Goal: Entertainment & Leisure: Browse casually

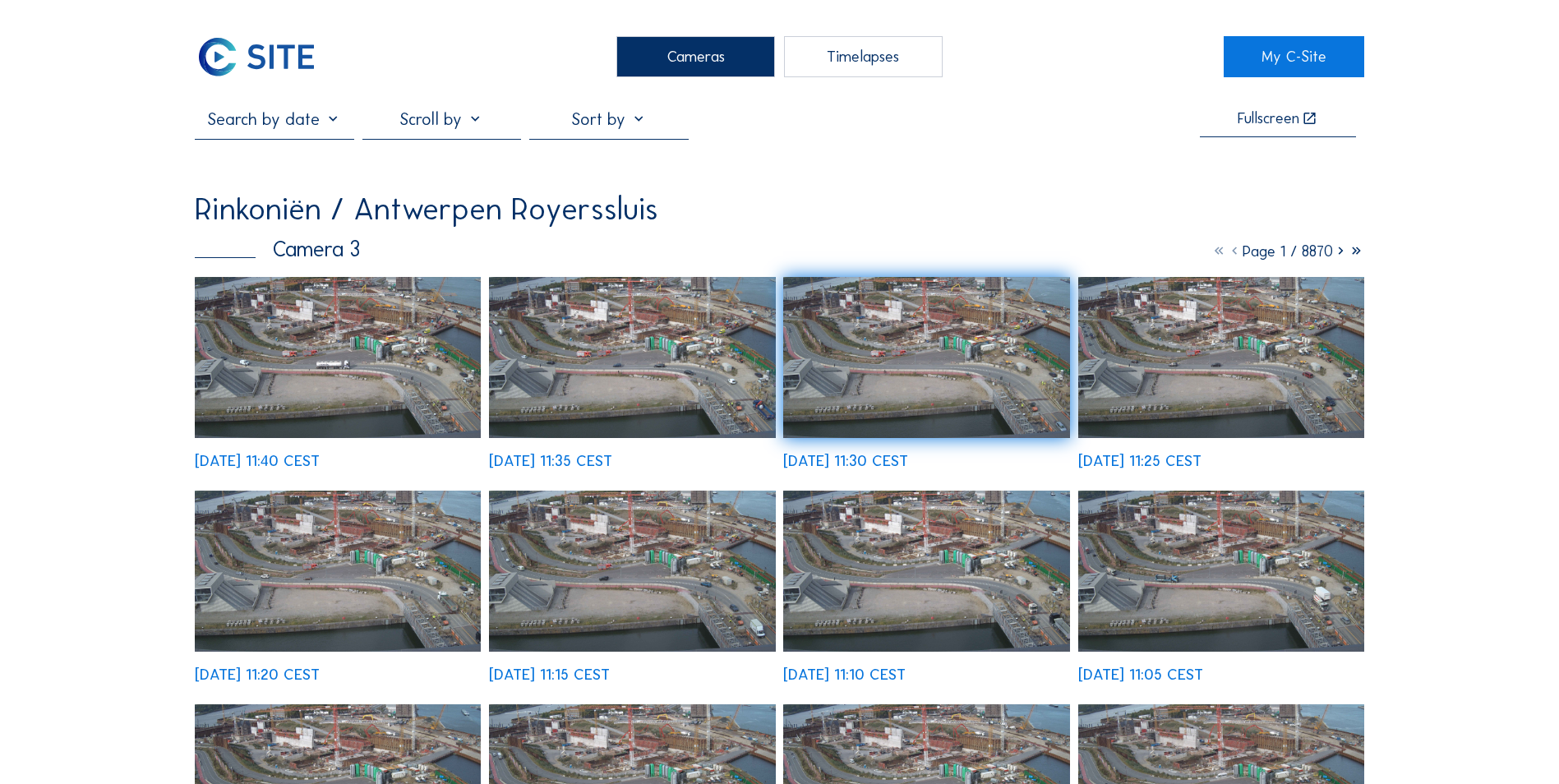
click at [437, 397] on img at bounding box center [337, 357] width 286 height 161
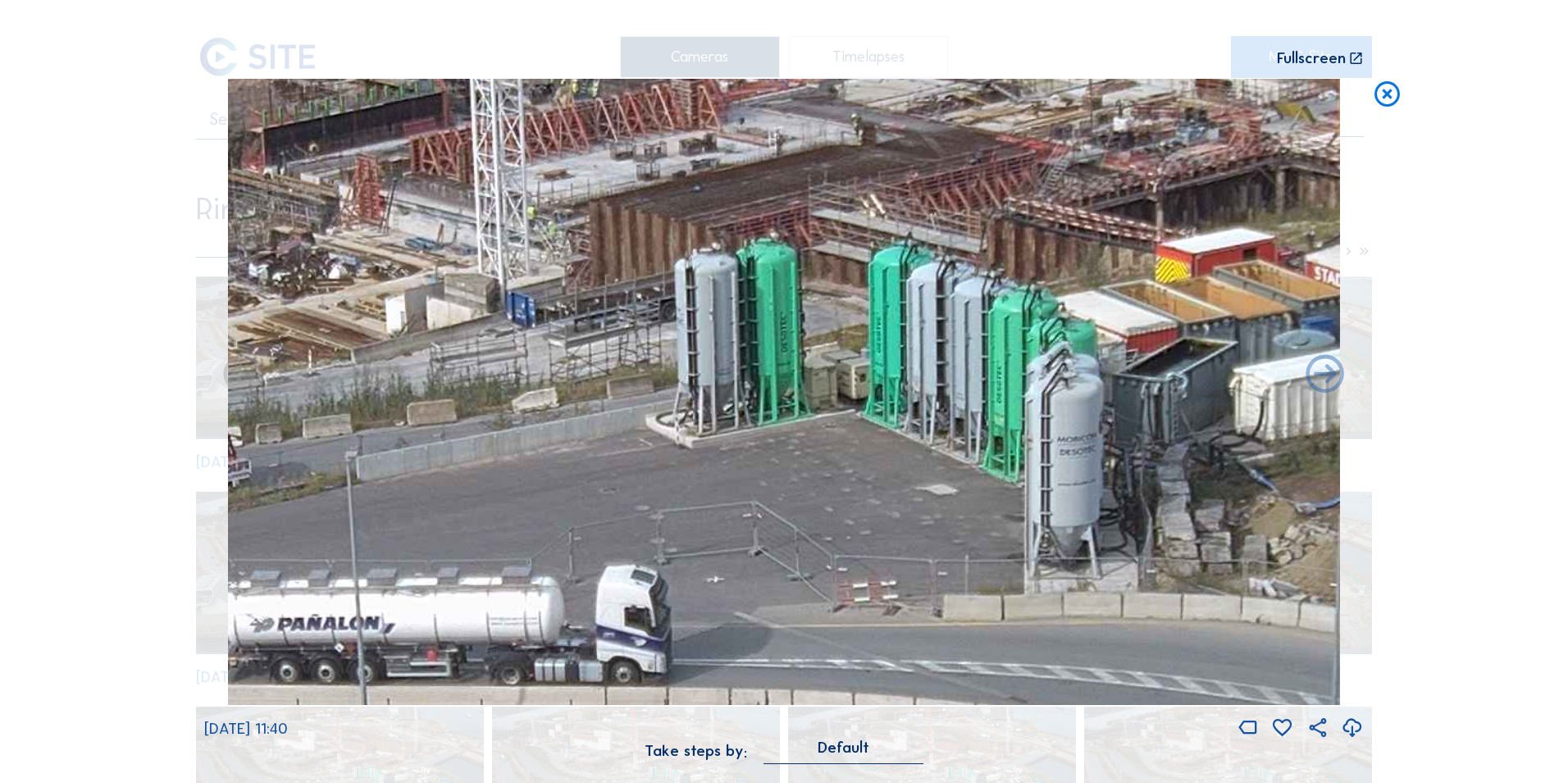
drag, startPoint x: 1043, startPoint y: 274, endPoint x: 330, endPoint y: 405, distance: 724.9
click at [340, 405] on img at bounding box center [784, 392] width 1113 height 626
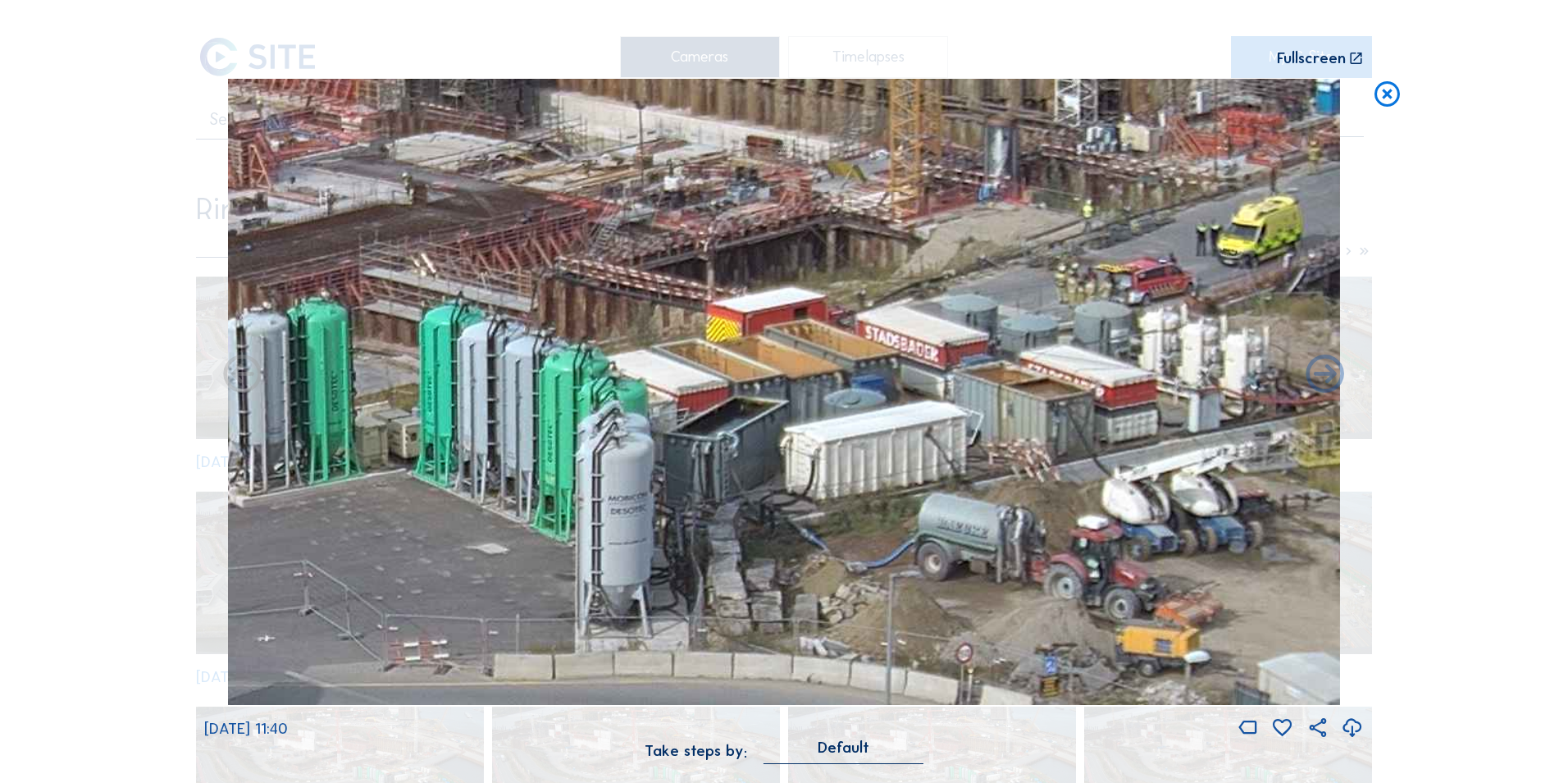
drag, startPoint x: 929, startPoint y: 325, endPoint x: 438, endPoint y: 370, distance: 493.1
click at [360, 386] on img at bounding box center [784, 392] width 1113 height 626
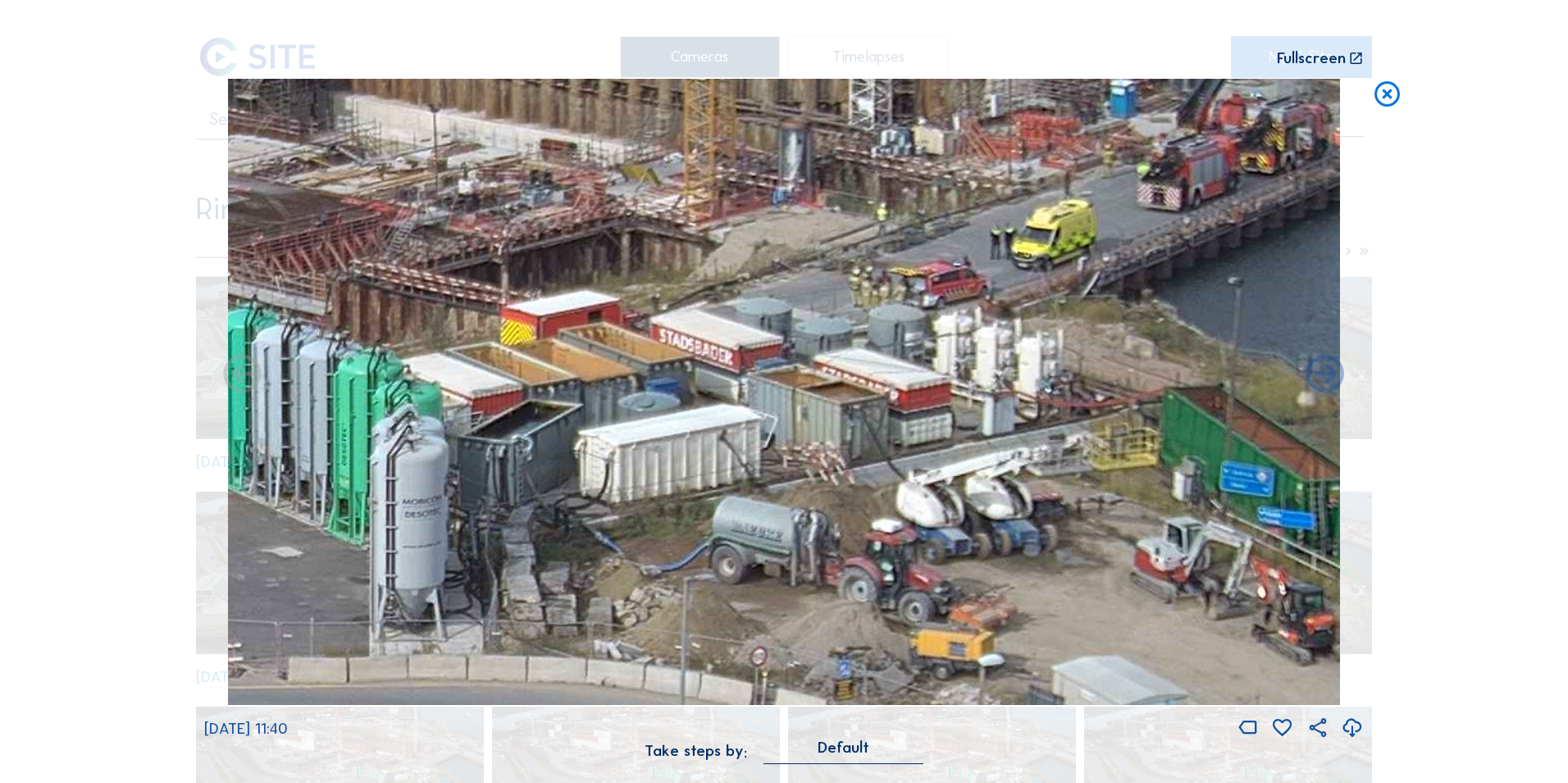
drag, startPoint x: 1096, startPoint y: 263, endPoint x: 953, endPoint y: 314, distance: 151.8
click at [956, 314] on img at bounding box center [784, 392] width 1113 height 626
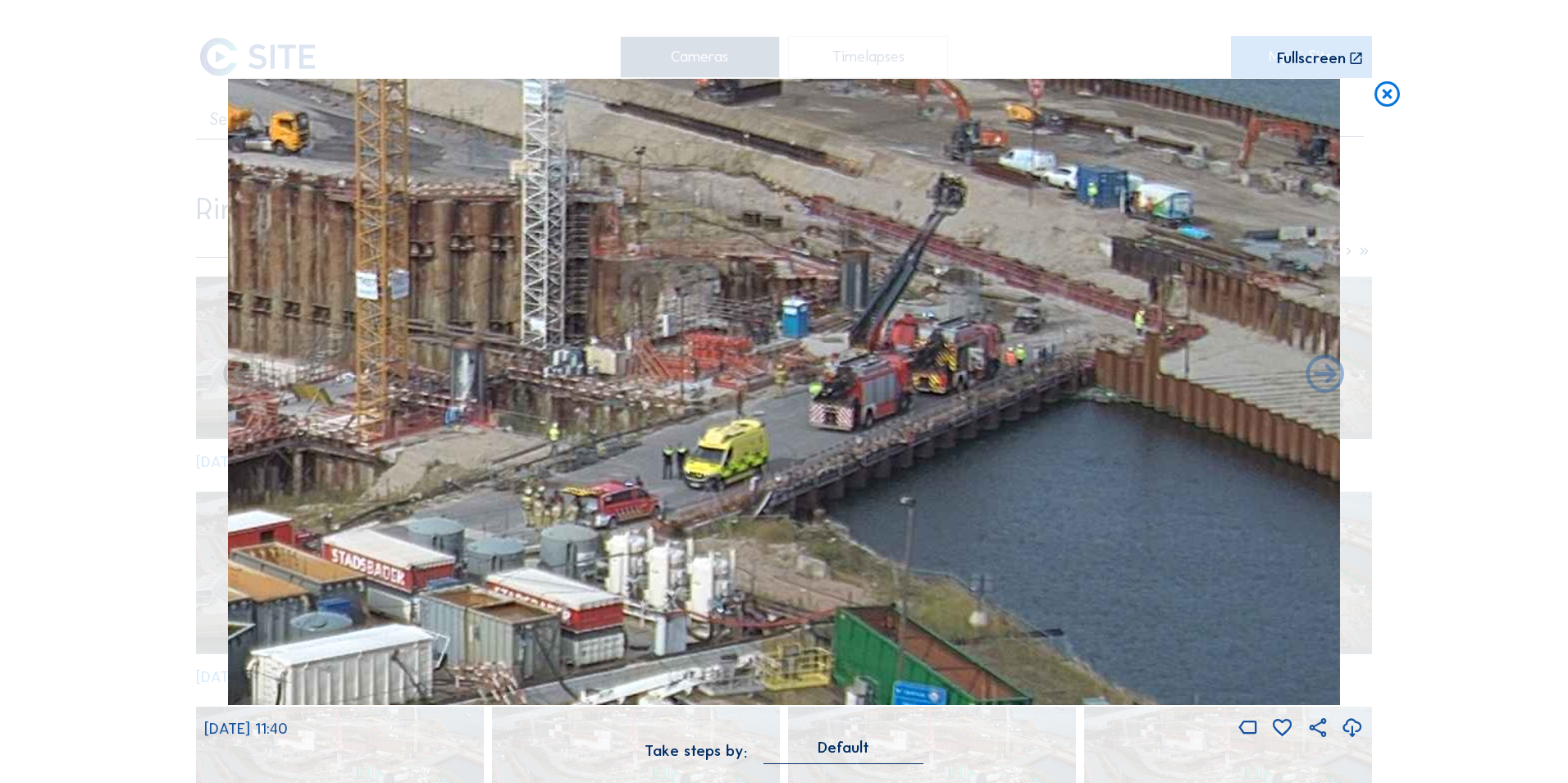
drag, startPoint x: 1047, startPoint y: 292, endPoint x: 959, endPoint y: 354, distance: 107.6
click at [959, 354] on img at bounding box center [784, 392] width 1113 height 626
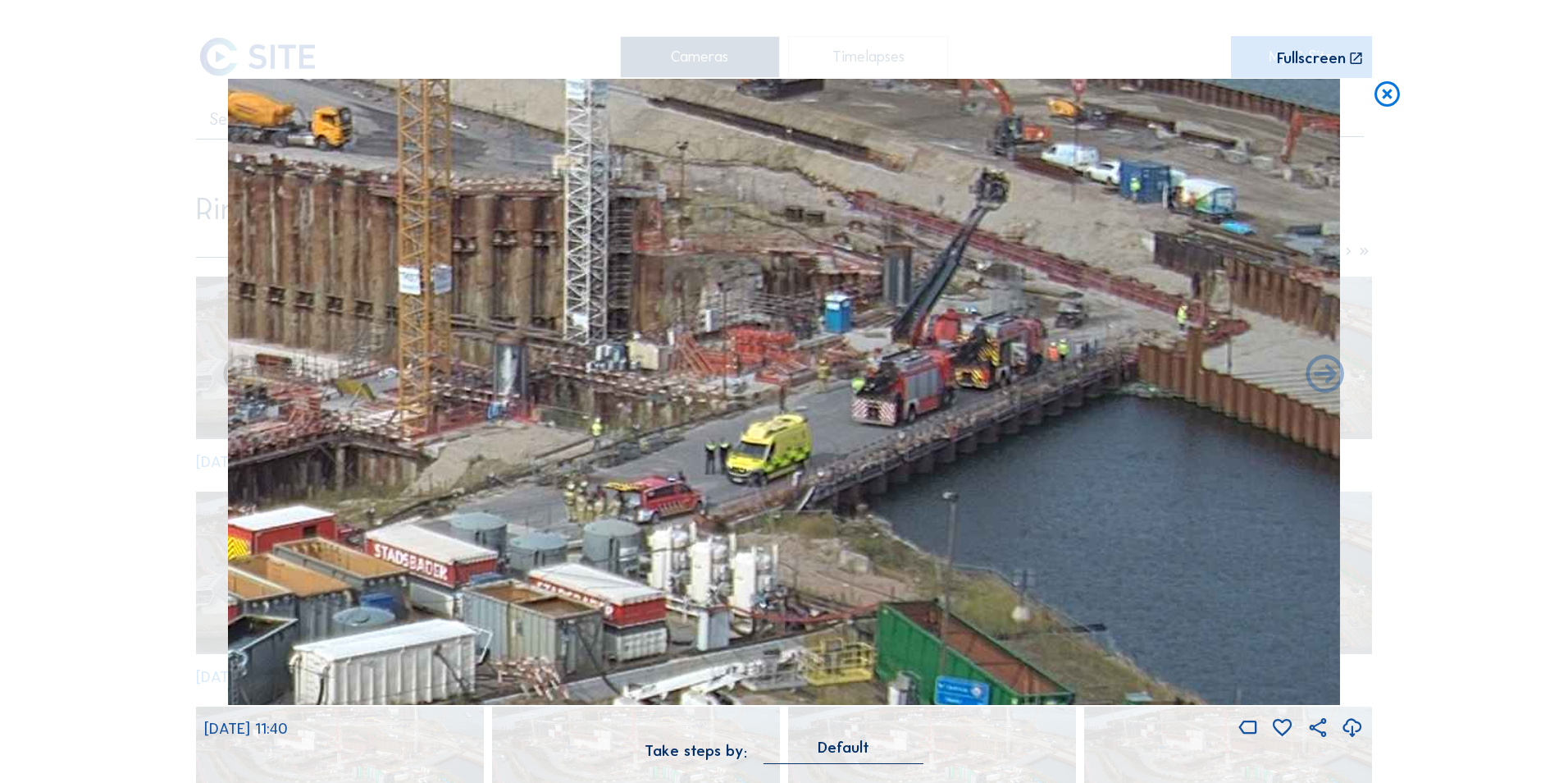
drag, startPoint x: 853, startPoint y: 359, endPoint x: 995, endPoint y: 321, distance: 147.0
click at [995, 321] on img at bounding box center [784, 392] width 1113 height 626
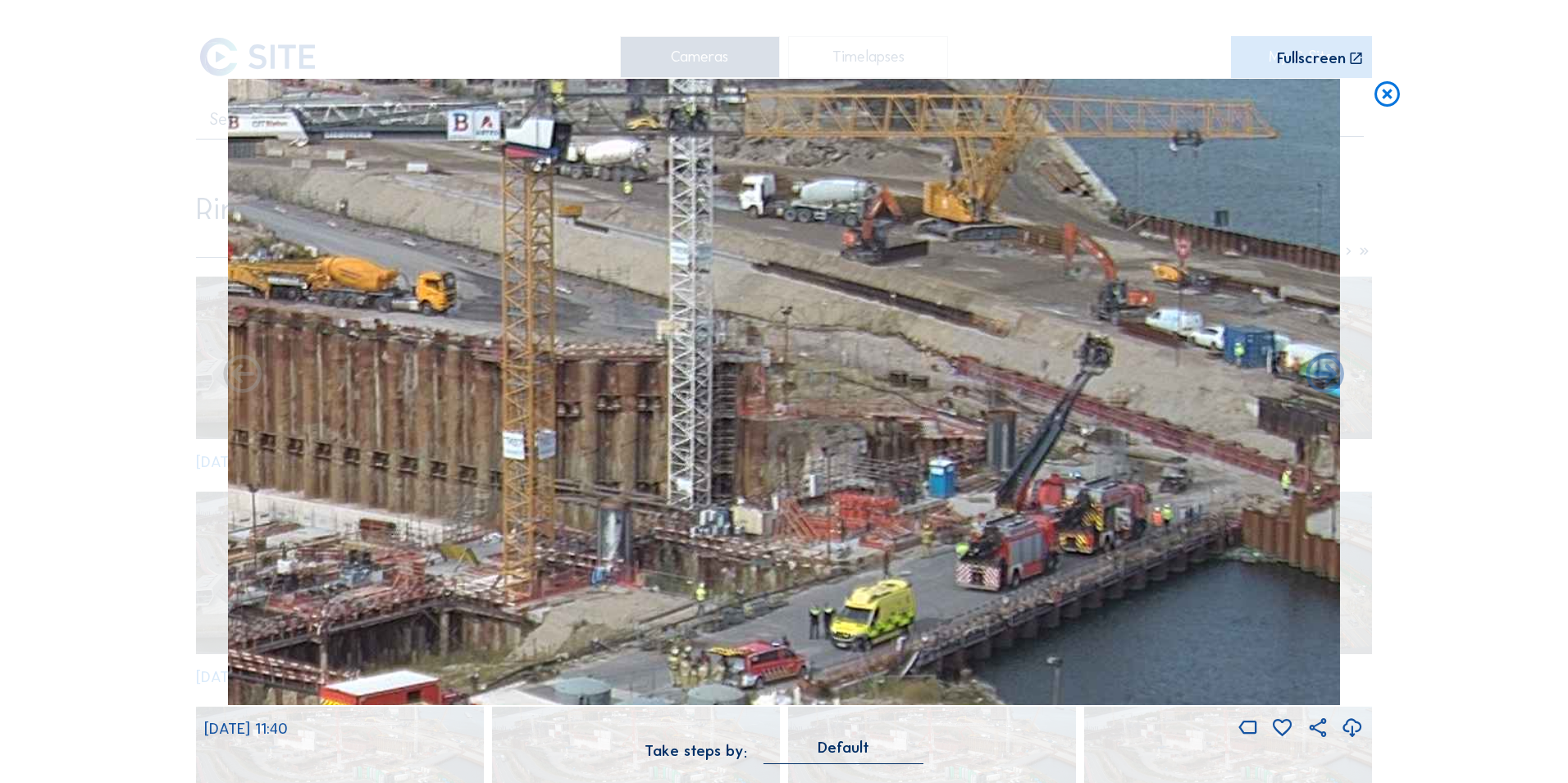
drag, startPoint x: 679, startPoint y: 481, endPoint x: 685, endPoint y: 607, distance: 126.1
click at [685, 607] on img at bounding box center [784, 392] width 1113 height 626
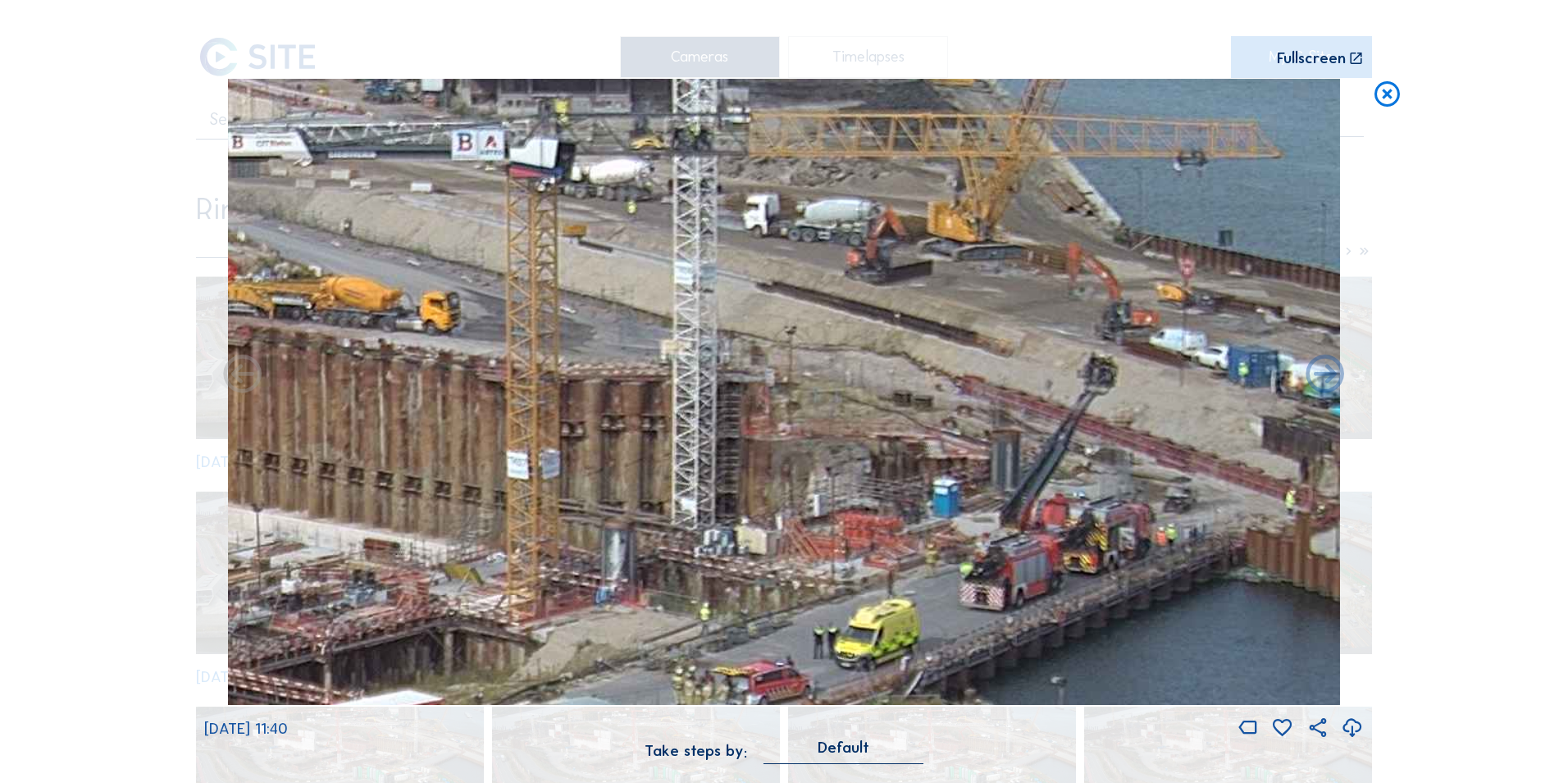
drag, startPoint x: 942, startPoint y: 408, endPoint x: 940, endPoint y: 335, distance: 73.0
click at [940, 335] on img at bounding box center [784, 392] width 1113 height 626
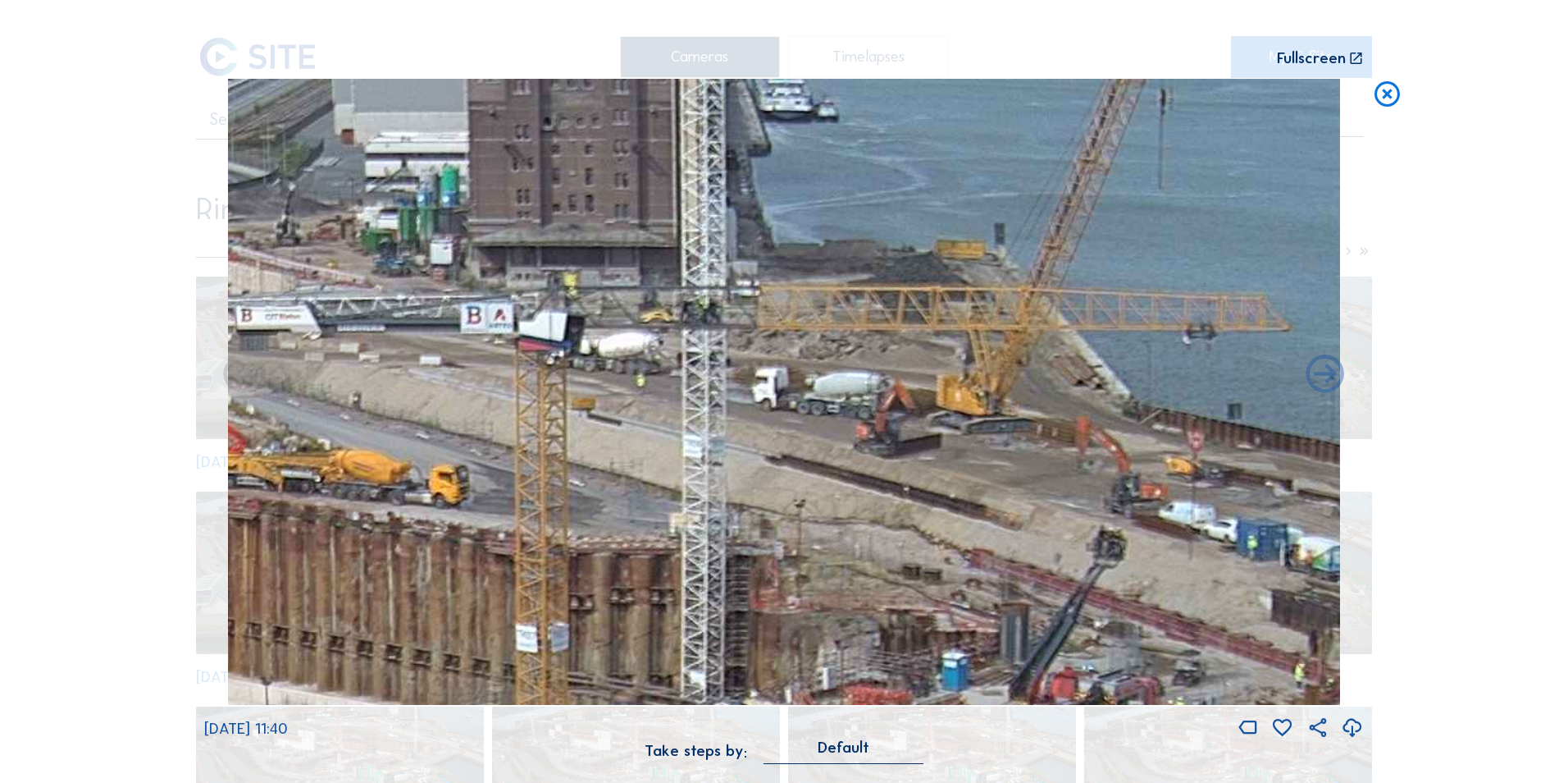
drag, startPoint x: 1064, startPoint y: 193, endPoint x: 1073, endPoint y: 463, distance: 270.1
click at [1073, 463] on img at bounding box center [784, 392] width 1113 height 626
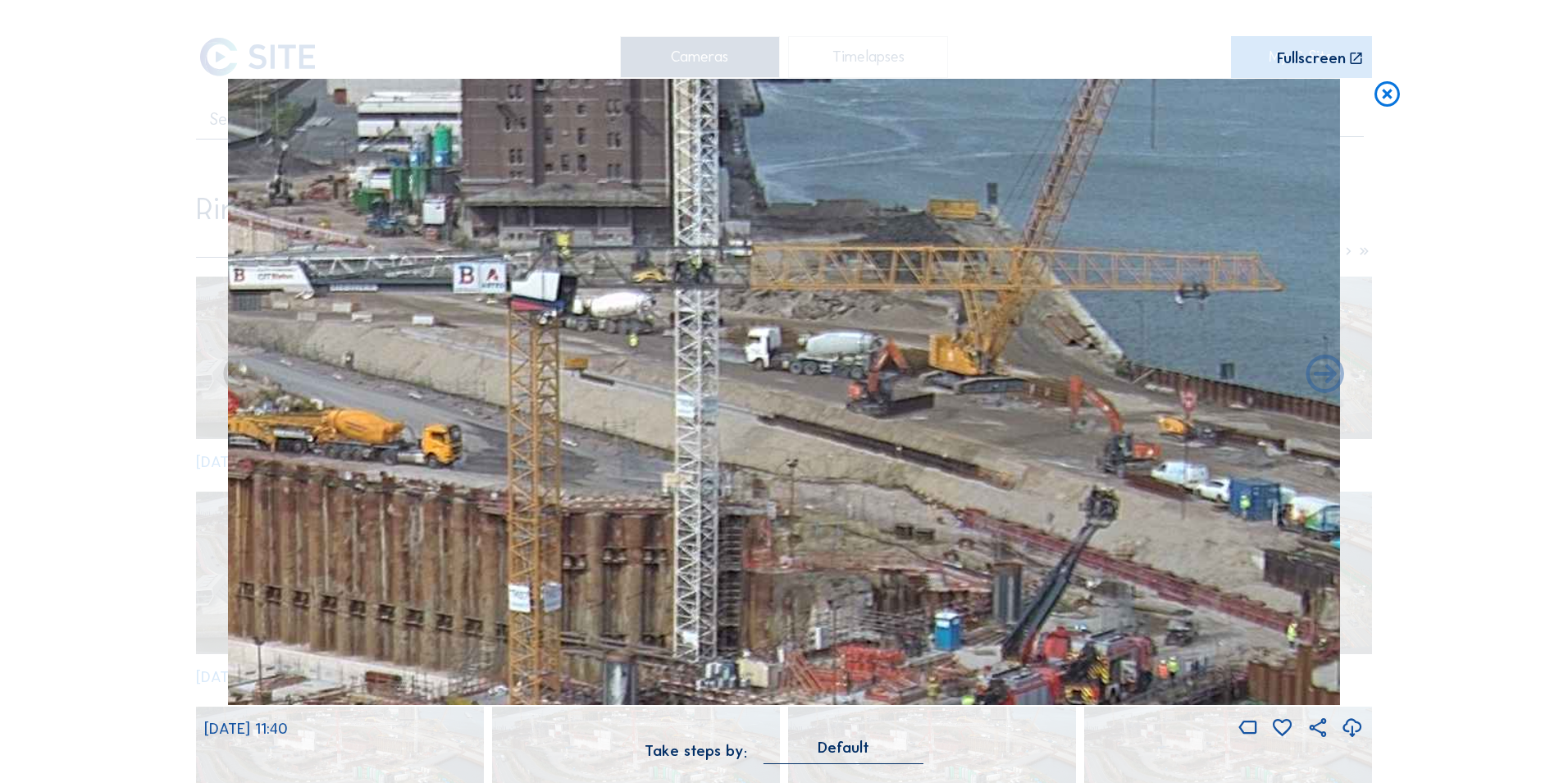
drag, startPoint x: 1155, startPoint y: 509, endPoint x: 1134, endPoint y: 377, distance: 133.7
click at [1134, 377] on img at bounding box center [784, 392] width 1113 height 626
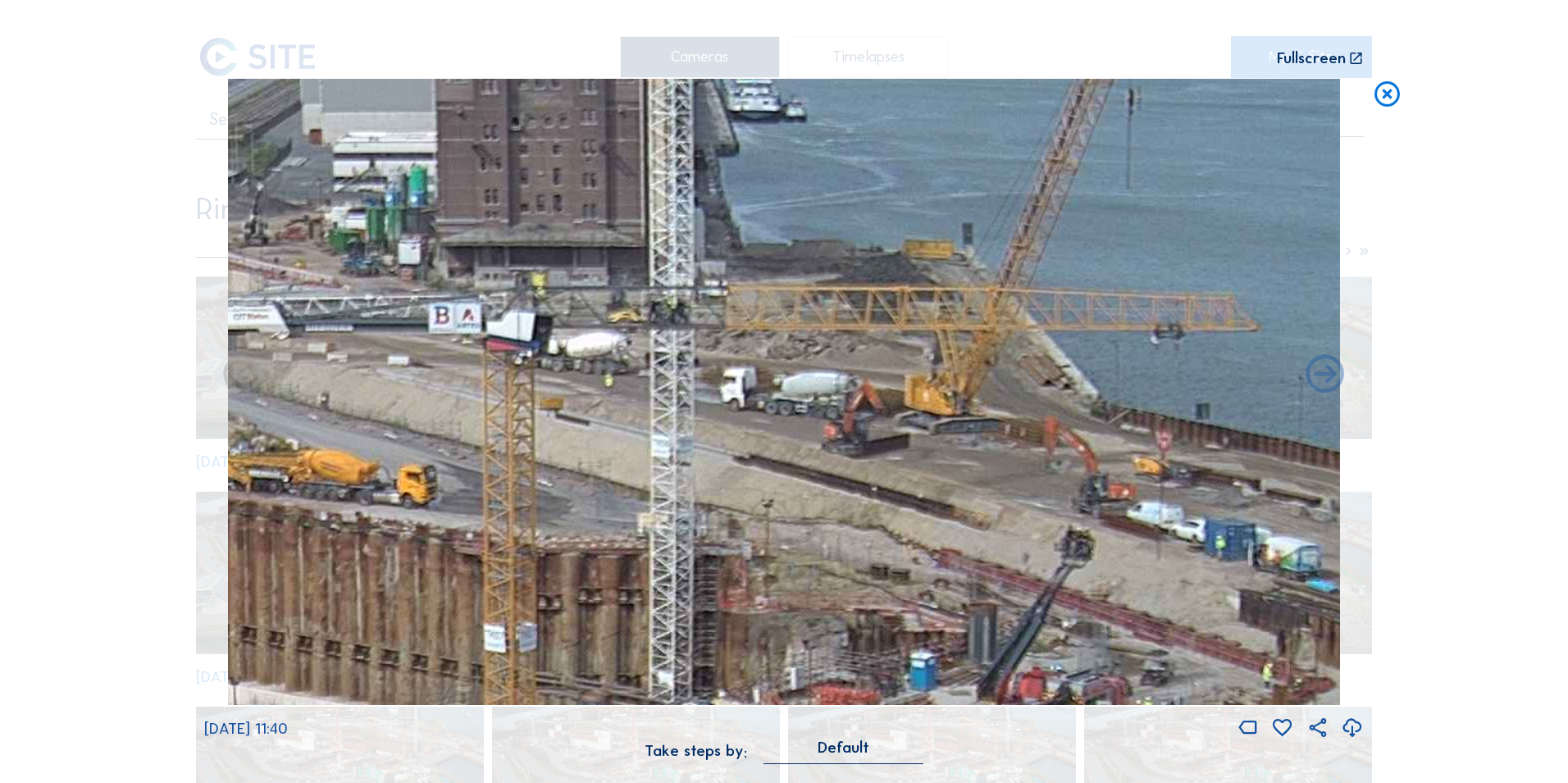
drag, startPoint x: 1084, startPoint y: 306, endPoint x: 1075, endPoint y: 556, distance: 250.2
click at [1075, 556] on img at bounding box center [784, 392] width 1113 height 626
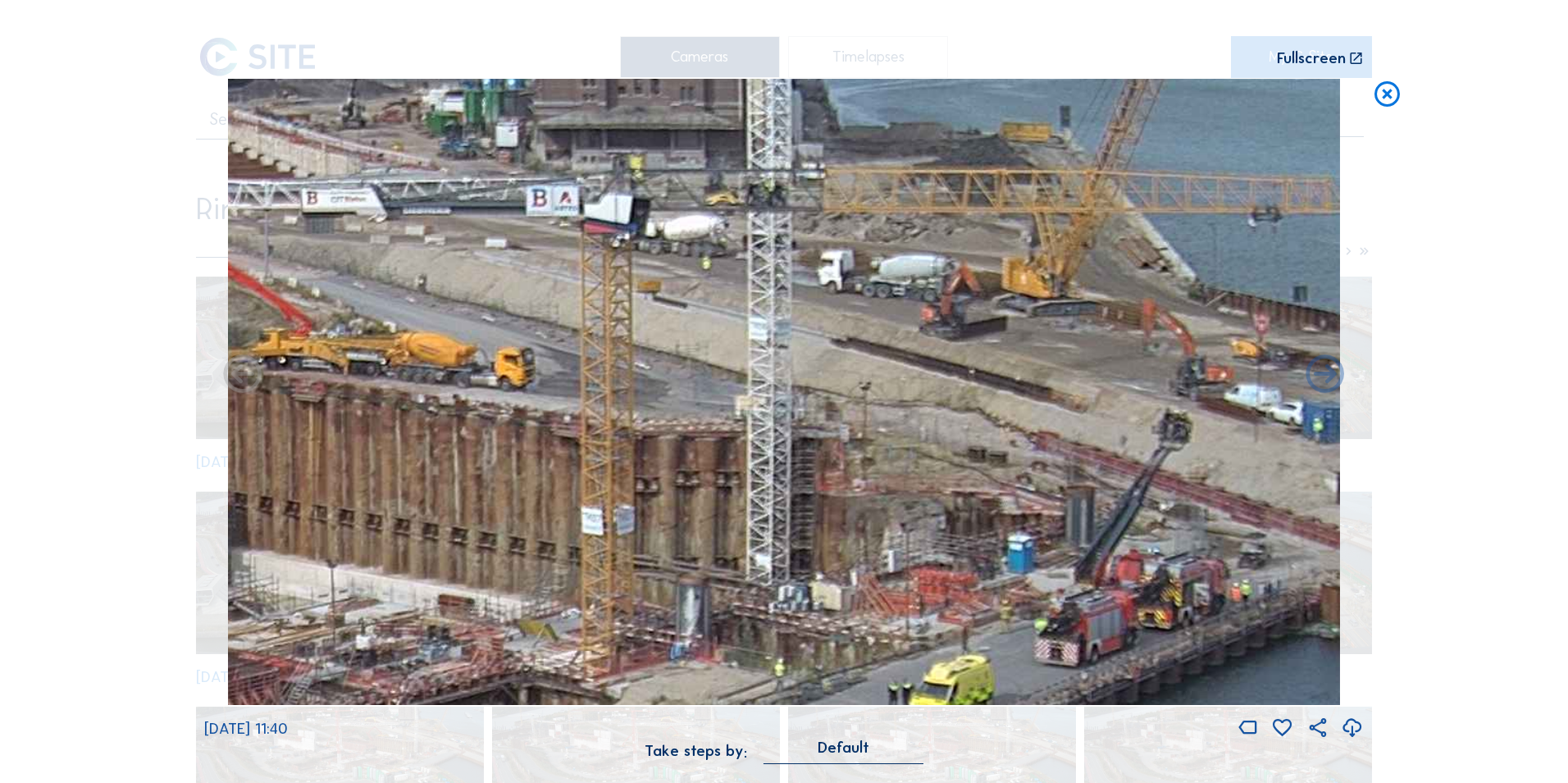
drag, startPoint x: 670, startPoint y: 303, endPoint x: 768, endPoint y: 186, distance: 152.6
click at [768, 186] on img at bounding box center [784, 392] width 1113 height 626
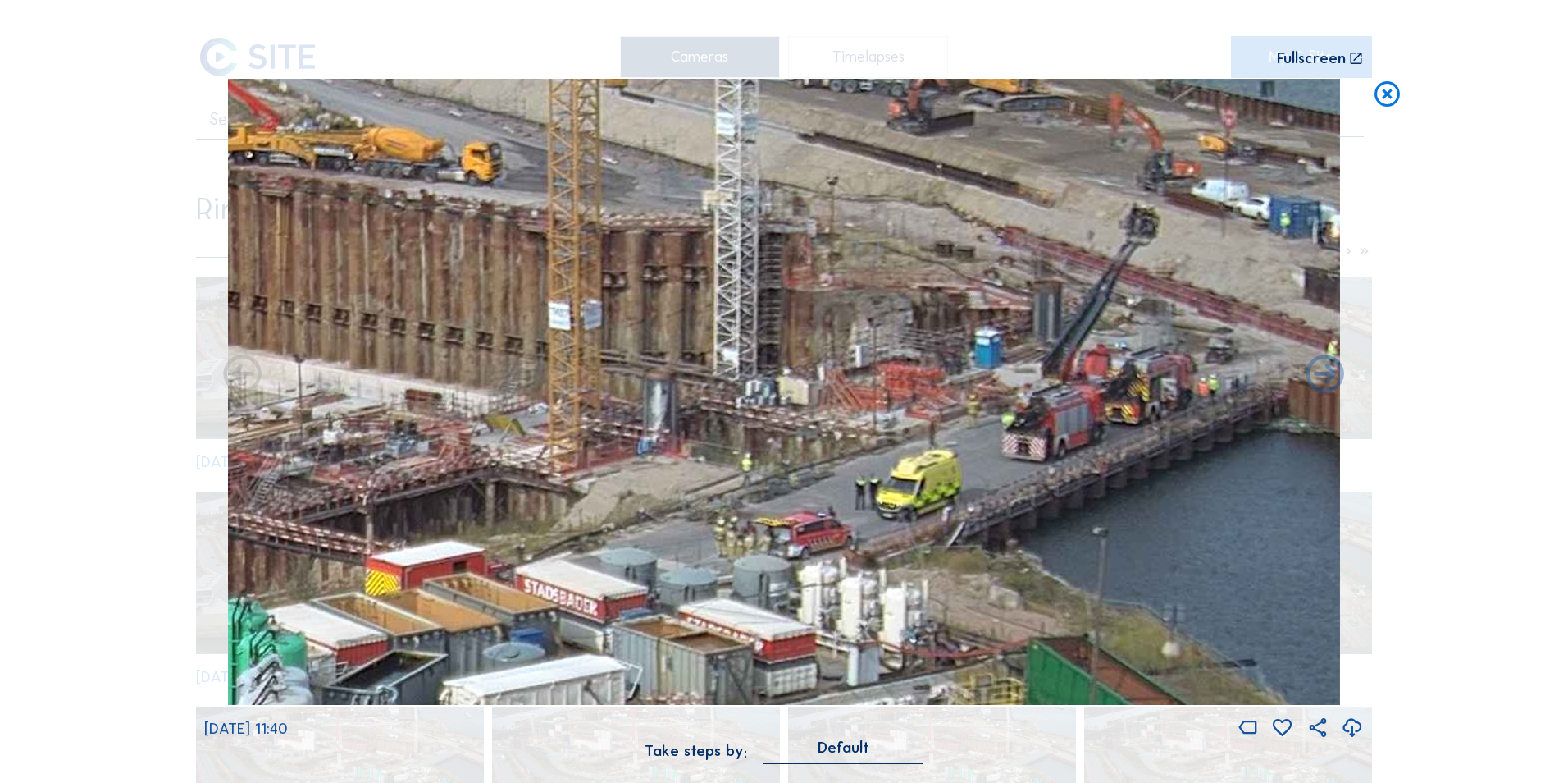
drag, startPoint x: 1072, startPoint y: 442, endPoint x: 1047, endPoint y: 296, distance: 148.1
click at [1047, 297] on img at bounding box center [784, 392] width 1113 height 626
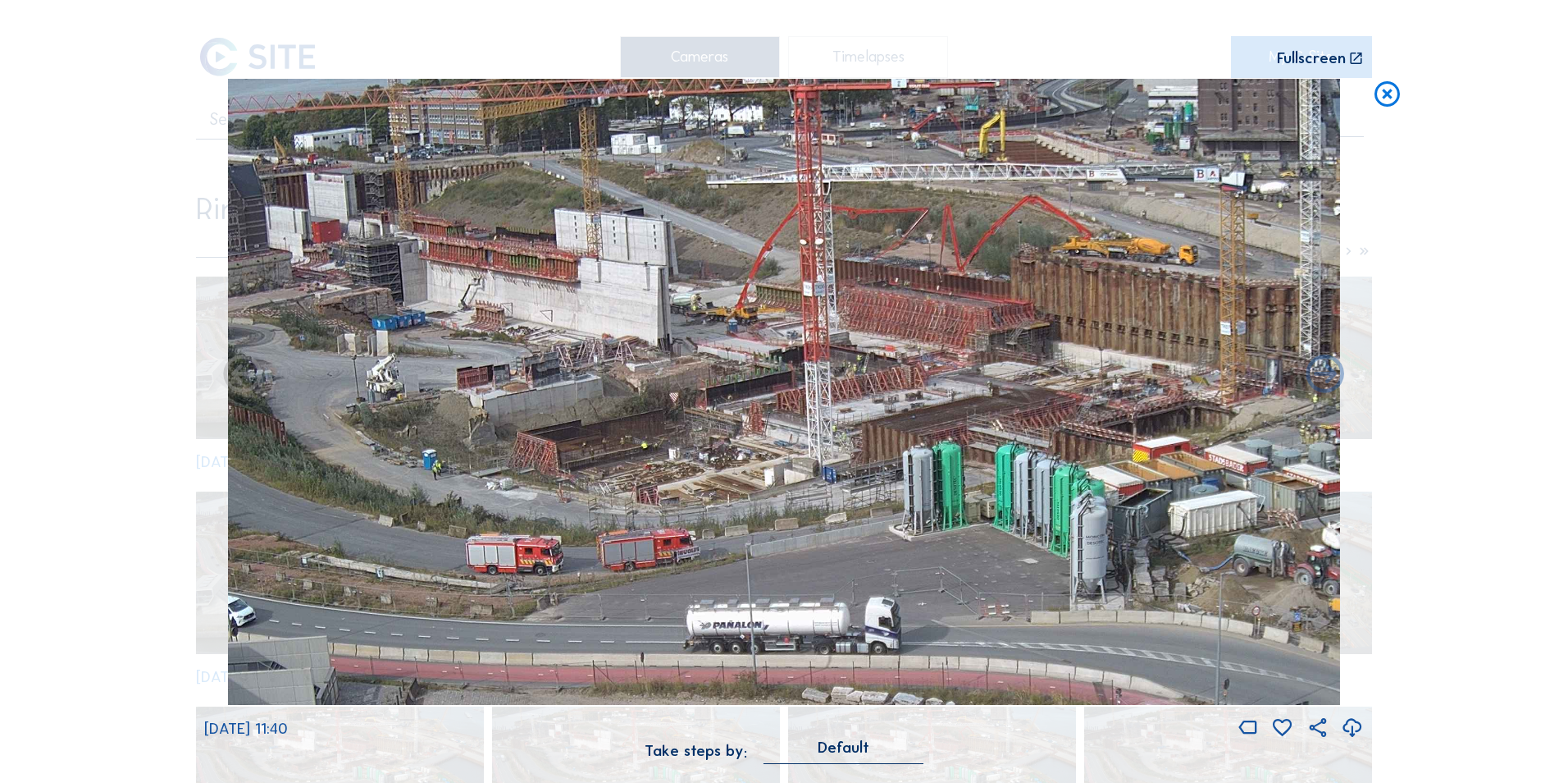
drag, startPoint x: 478, startPoint y: 372, endPoint x: 880, endPoint y: 501, distance: 422.2
click at [880, 501] on img at bounding box center [784, 392] width 1113 height 626
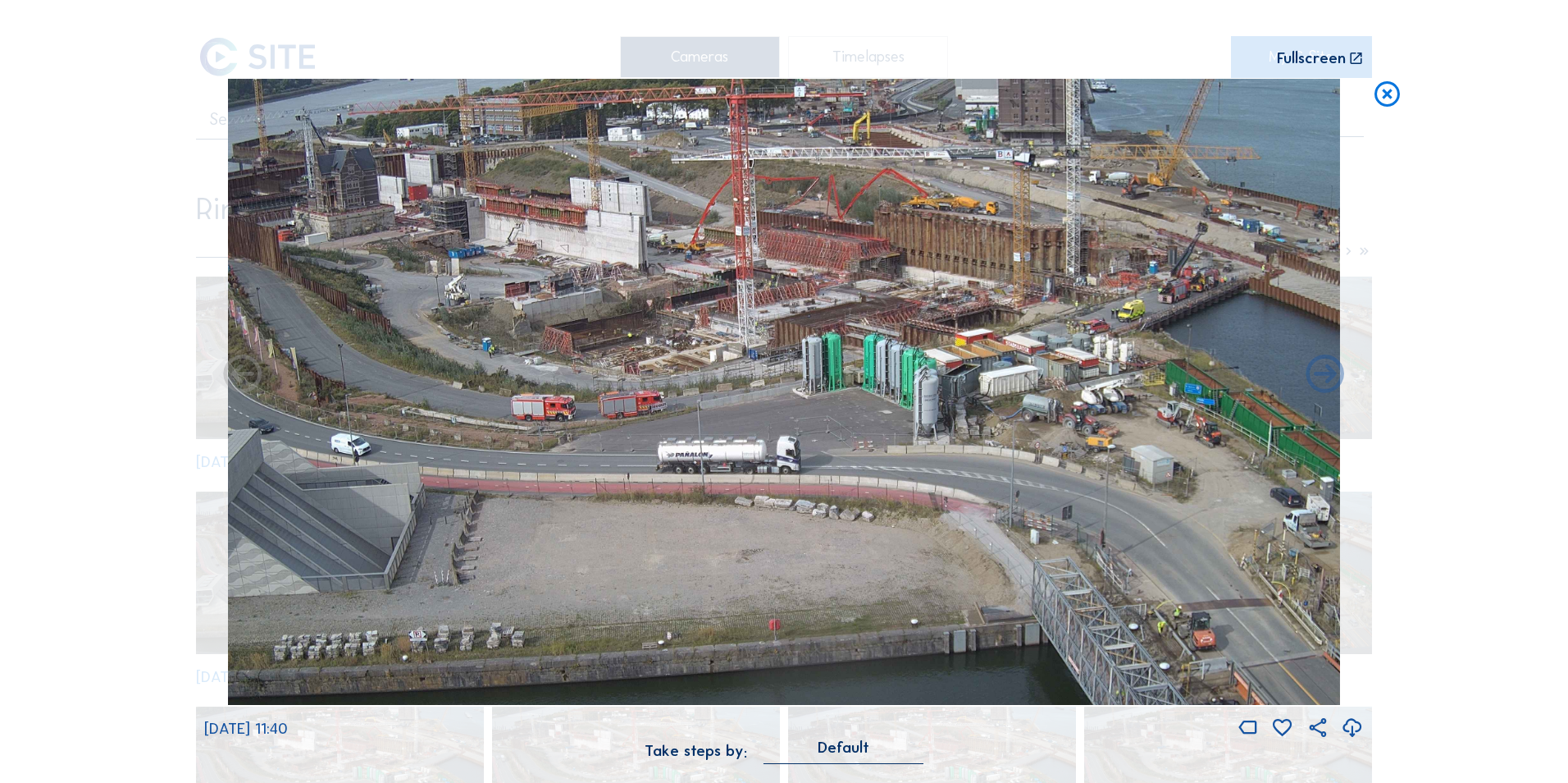
drag, startPoint x: 932, startPoint y: 269, endPoint x: 887, endPoint y: 373, distance: 113.3
click at [887, 373] on img at bounding box center [784, 392] width 1113 height 626
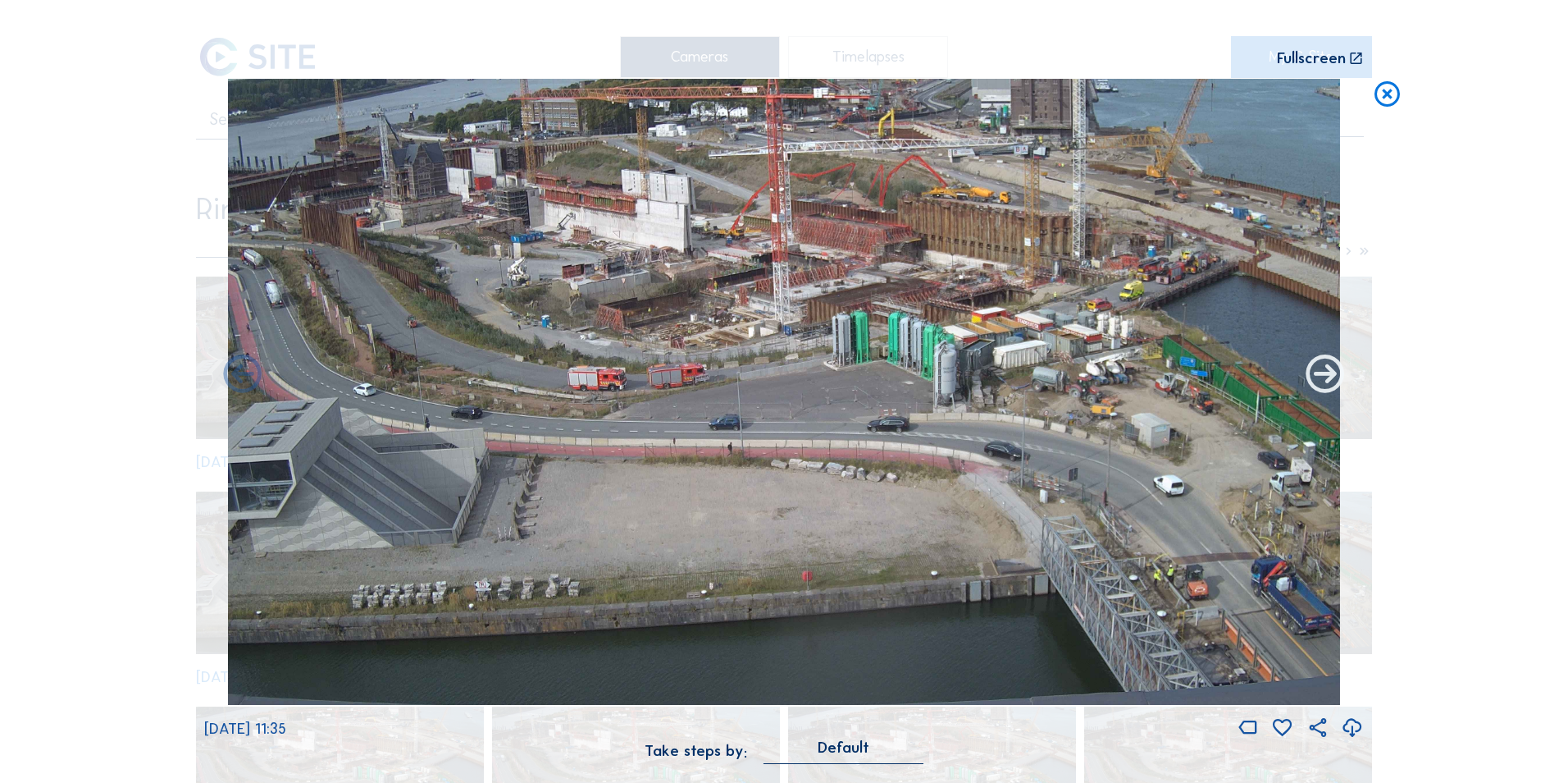
click at [1316, 385] on icon at bounding box center [1324, 375] width 46 height 46
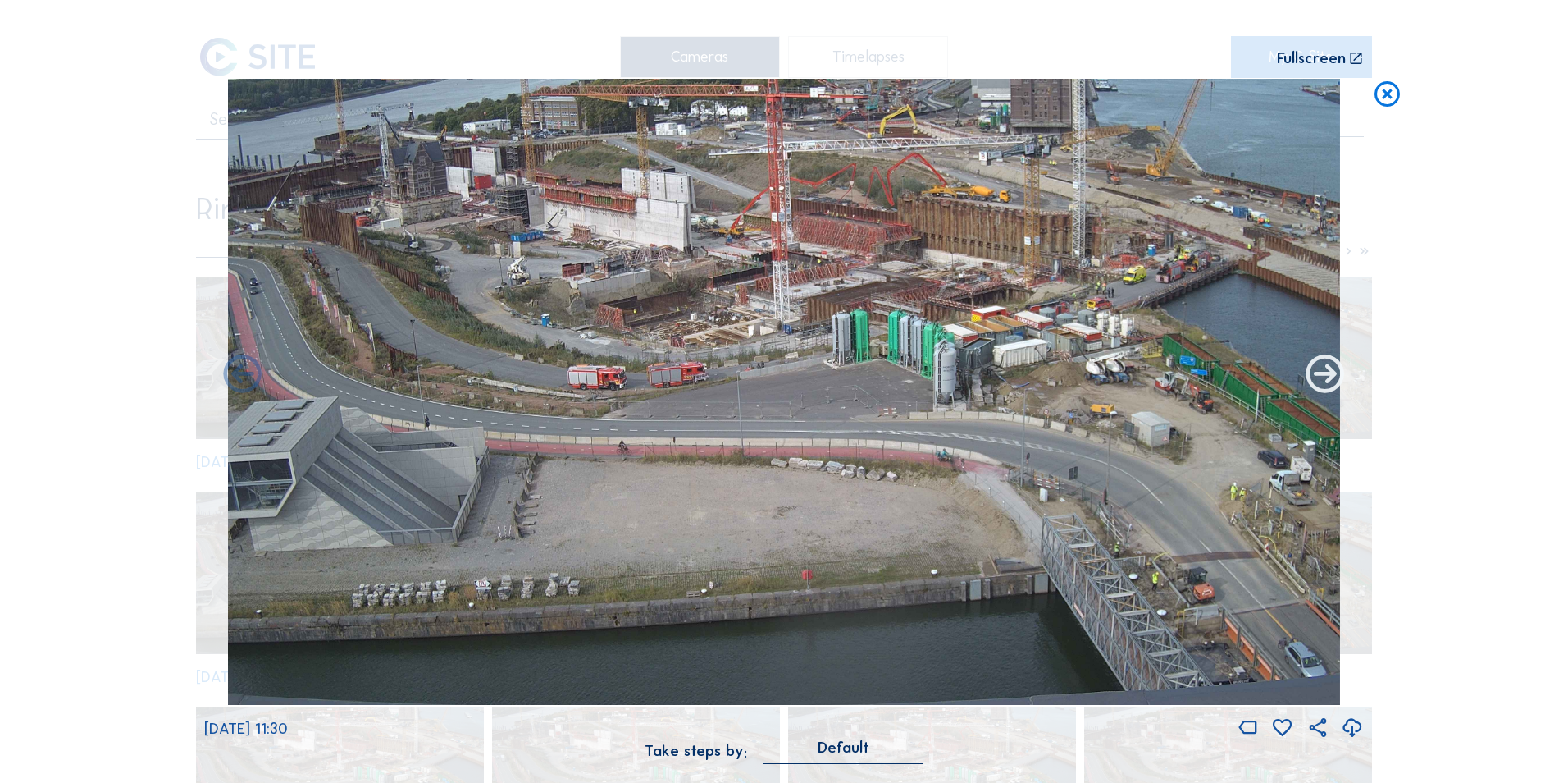
click at [1316, 384] on icon at bounding box center [1324, 375] width 46 height 46
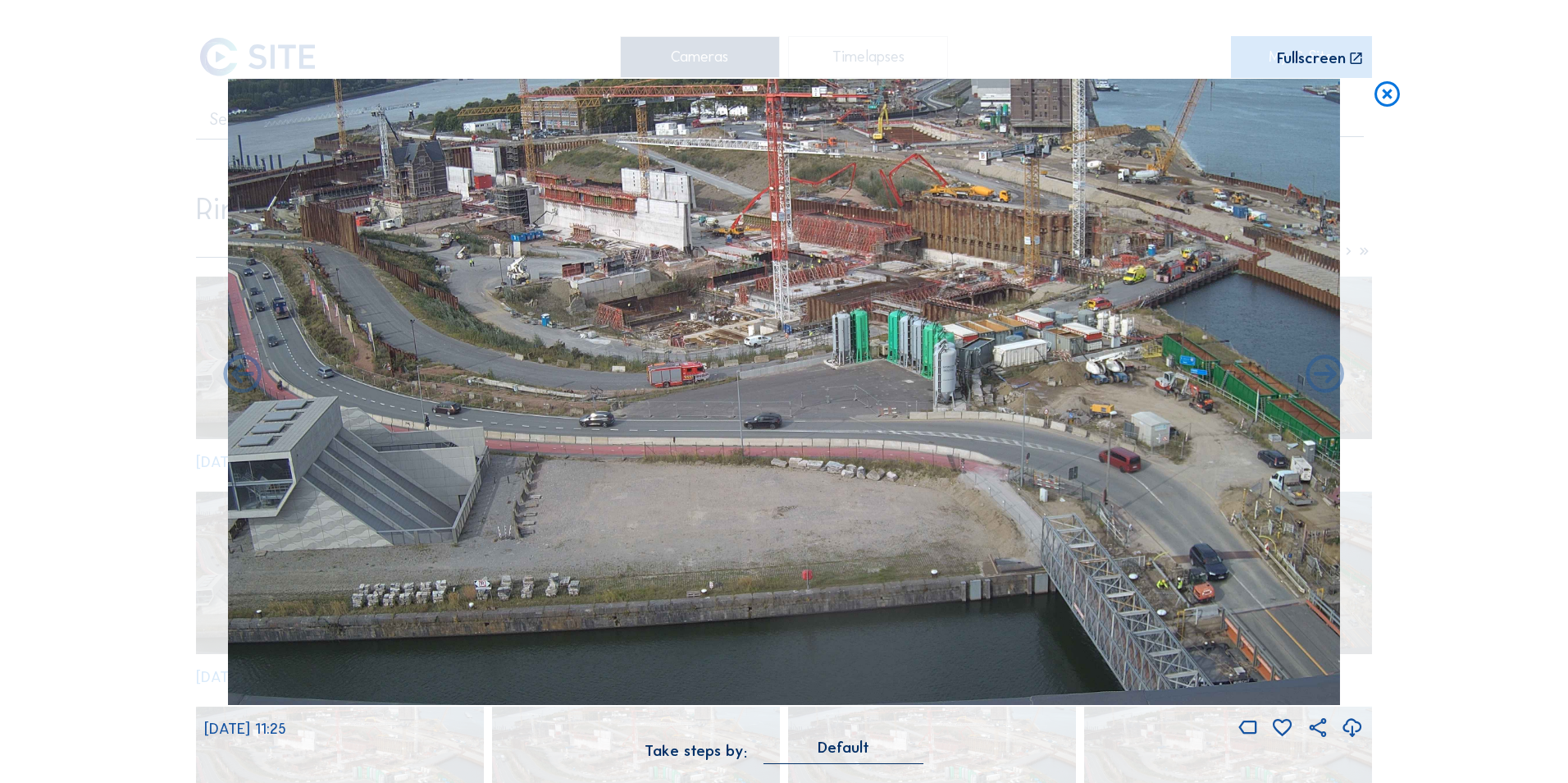
click at [1316, 384] on icon at bounding box center [1324, 375] width 46 height 46
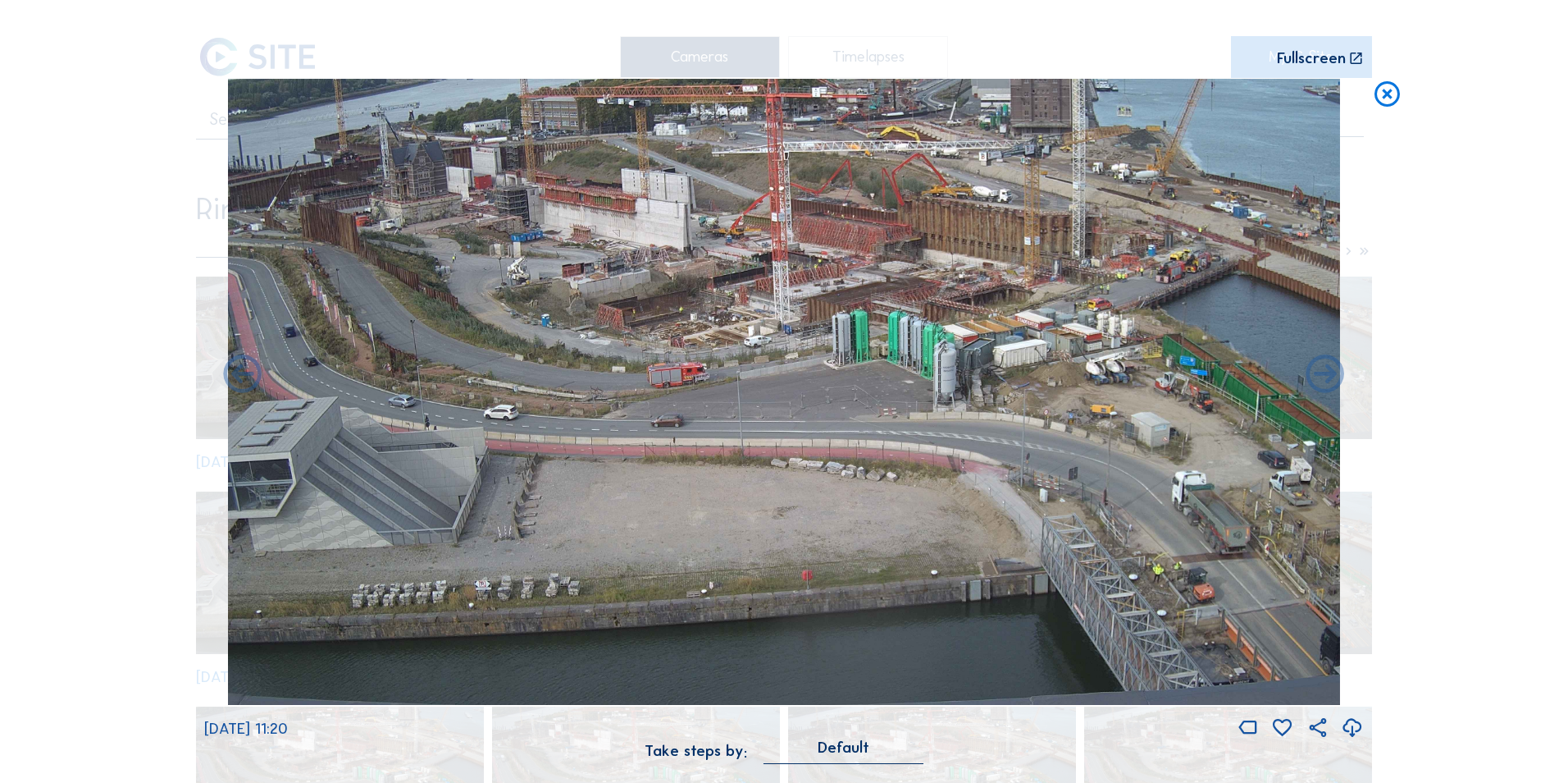
click at [1316, 384] on icon at bounding box center [1324, 375] width 46 height 46
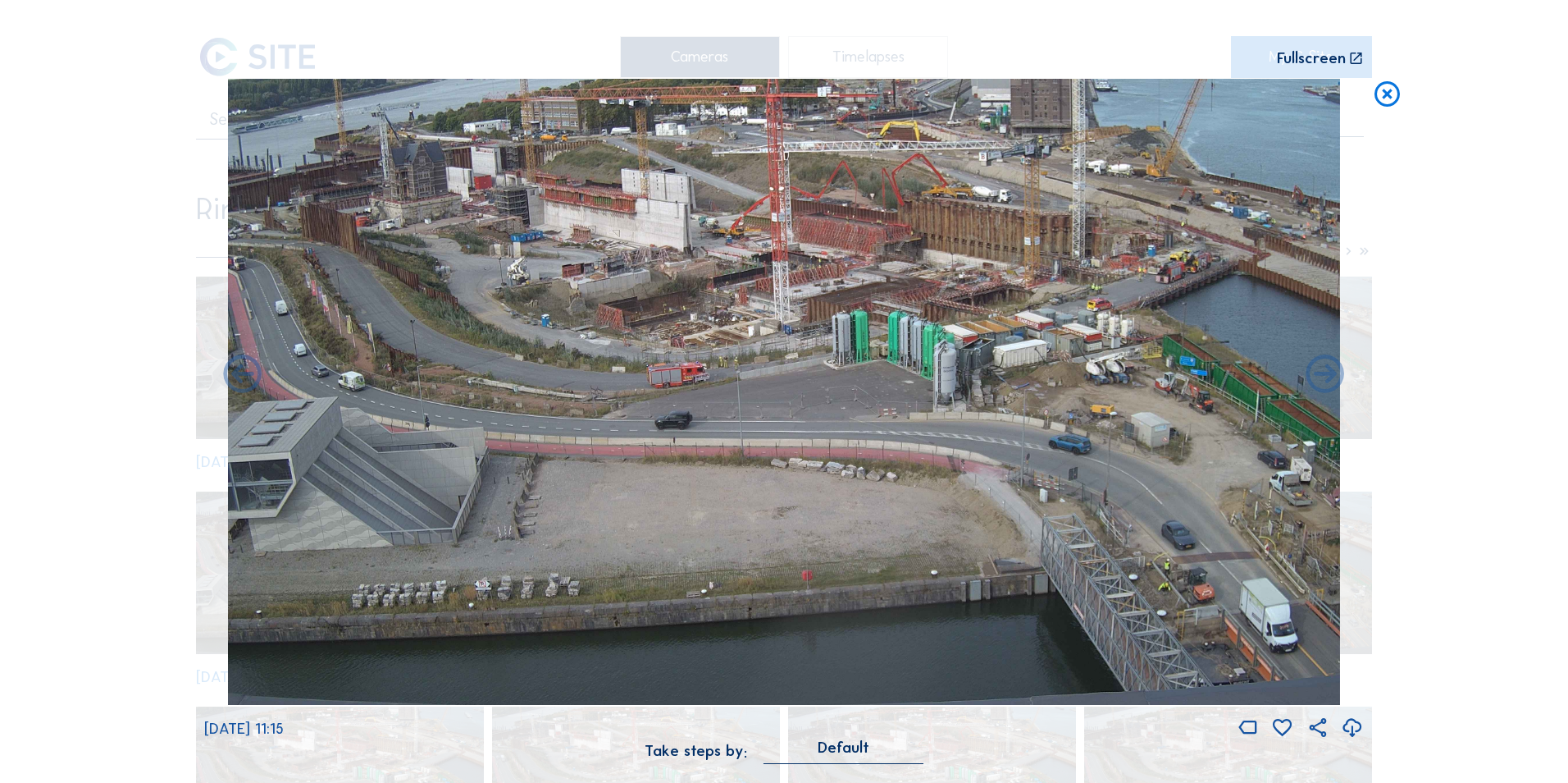
click at [1316, 384] on icon at bounding box center [1324, 375] width 46 height 46
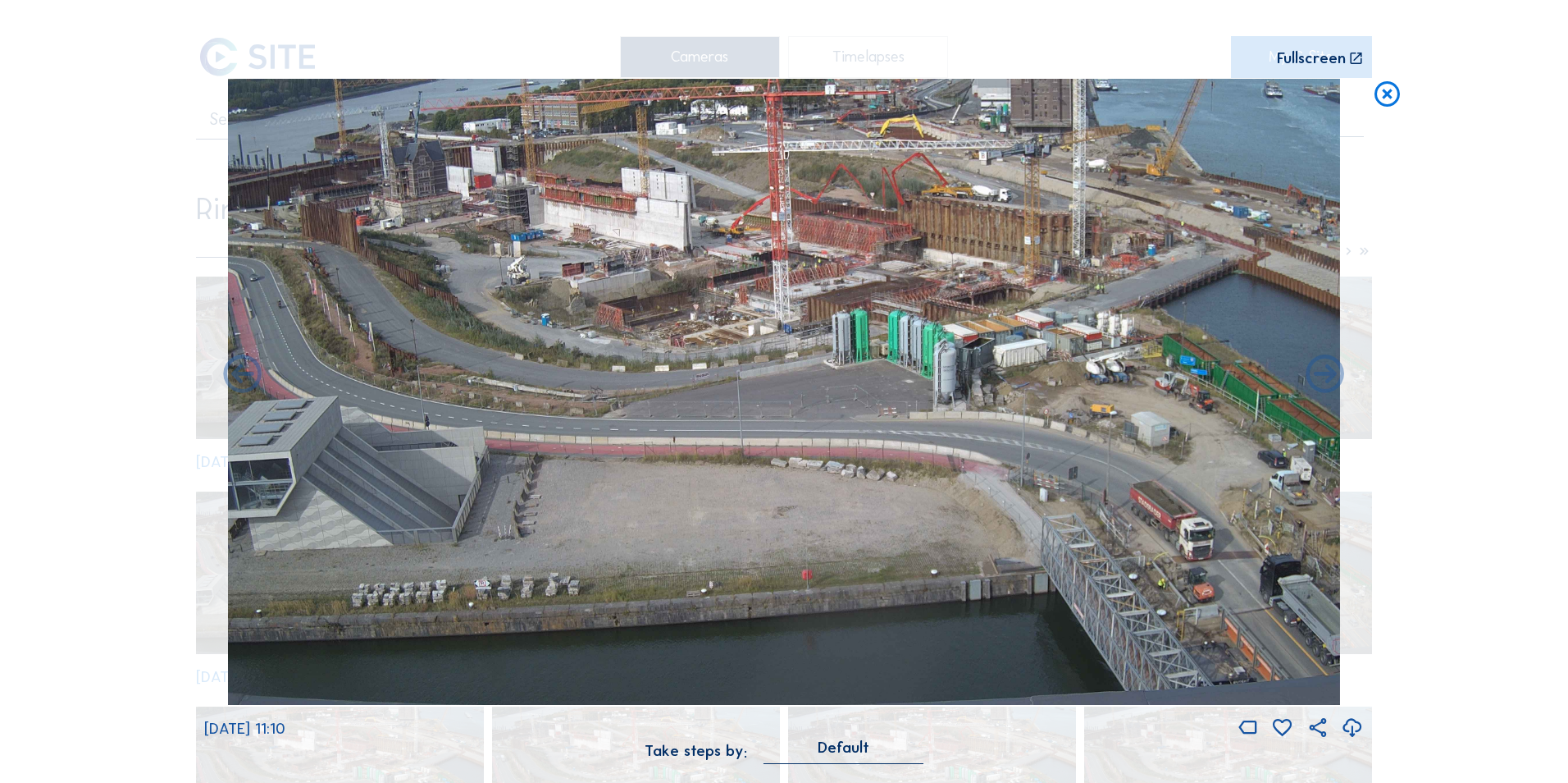
click at [1316, 384] on icon at bounding box center [1324, 375] width 46 height 46
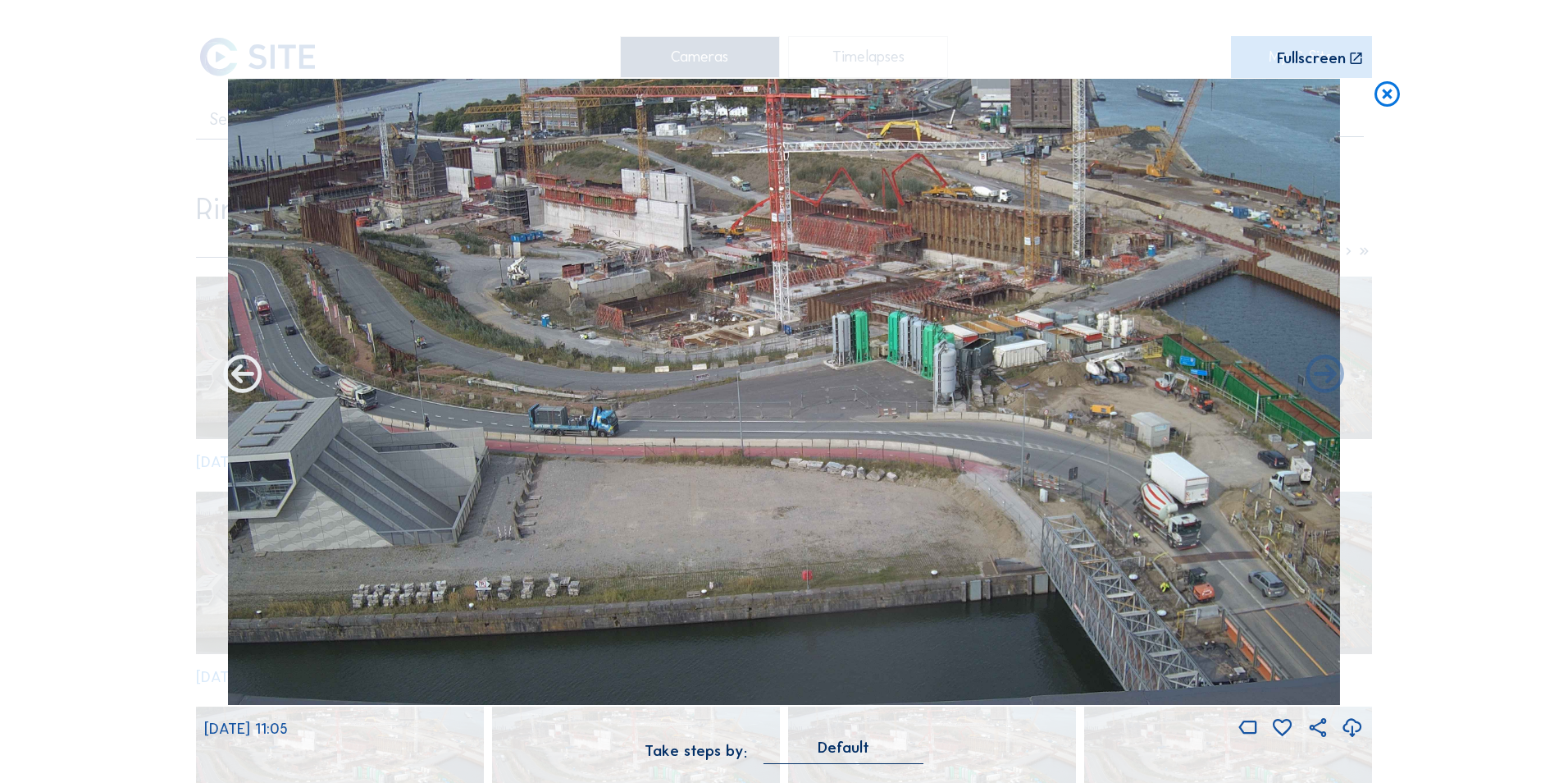
click at [240, 373] on icon at bounding box center [242, 375] width 46 height 46
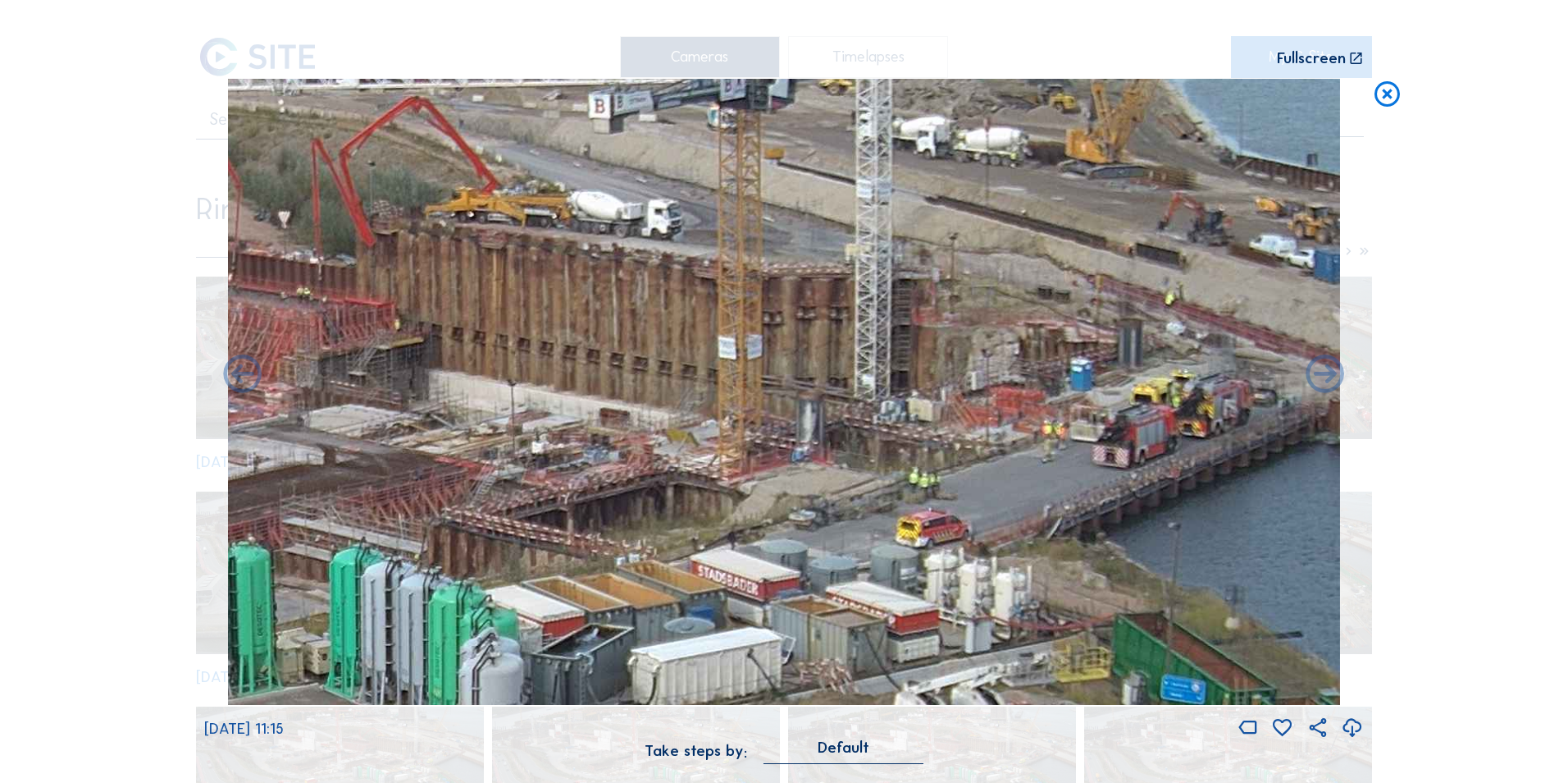
click at [1014, 395] on img at bounding box center [784, 392] width 1113 height 626
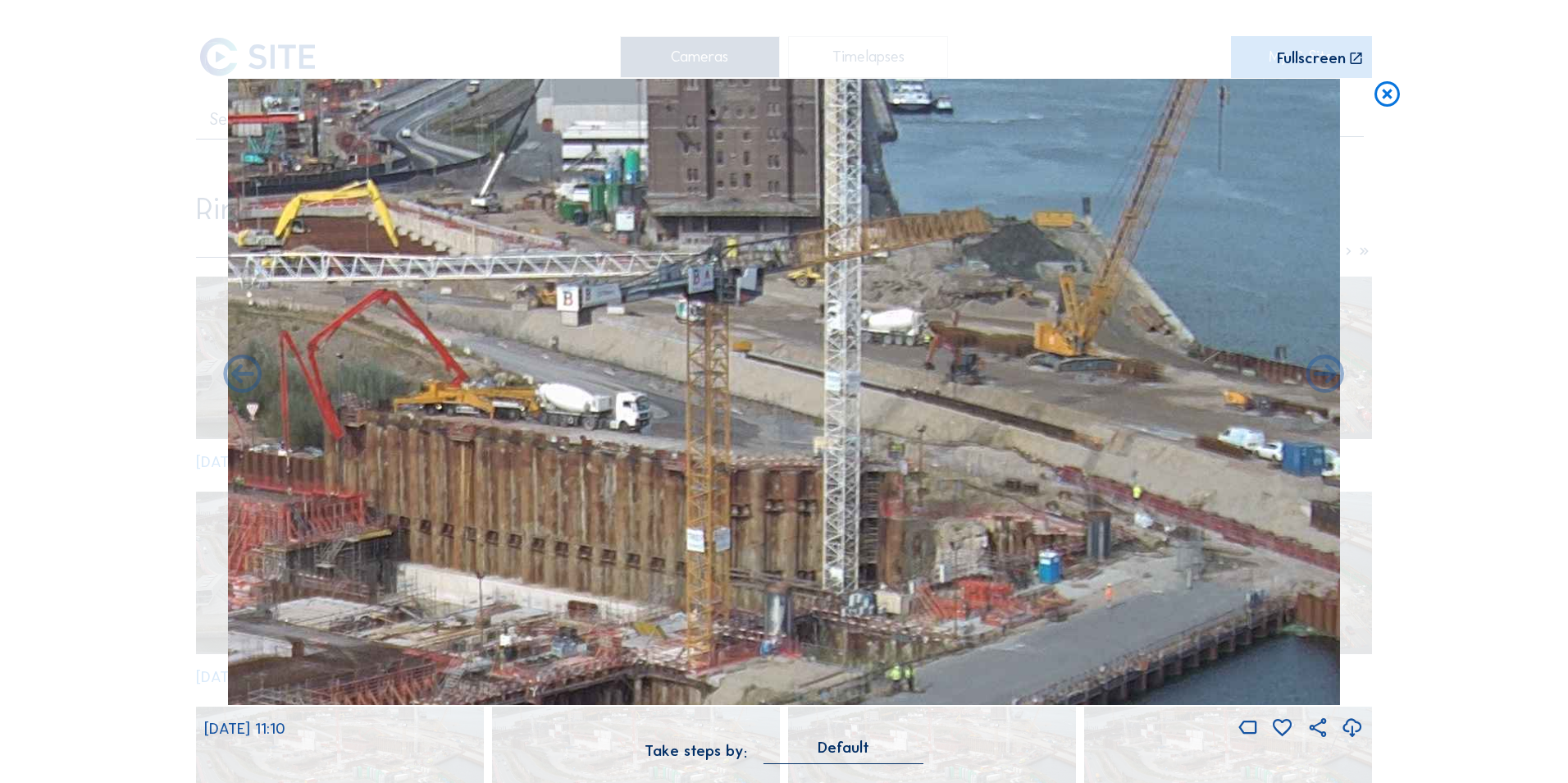
drag, startPoint x: 1039, startPoint y: 324, endPoint x: 1007, endPoint y: 567, distance: 245.1
click at [1007, 567] on img at bounding box center [784, 392] width 1113 height 626
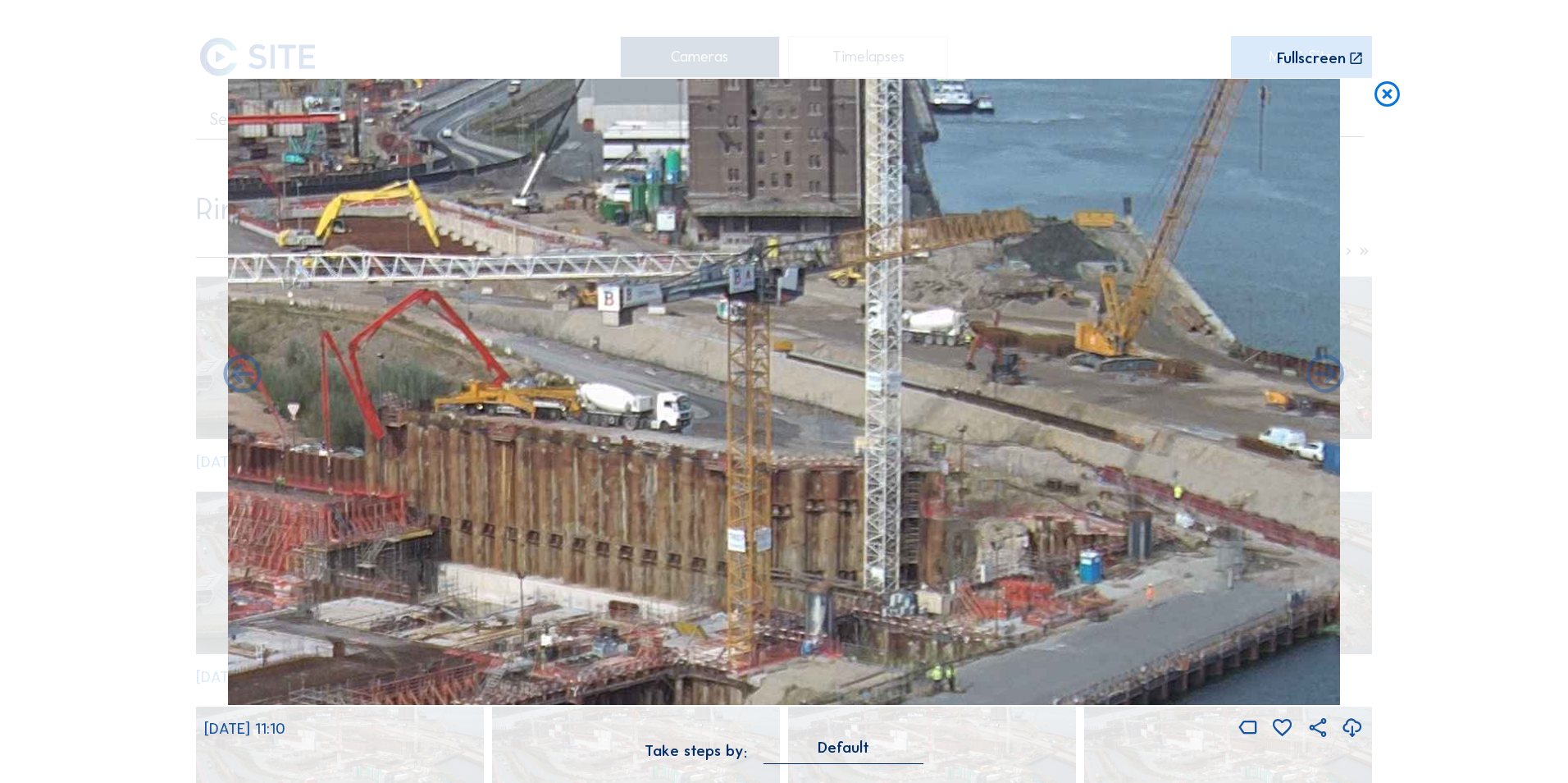
drag, startPoint x: 953, startPoint y: 370, endPoint x: 995, endPoint y: 490, distance: 127.1
click at [995, 490] on img at bounding box center [784, 392] width 1113 height 626
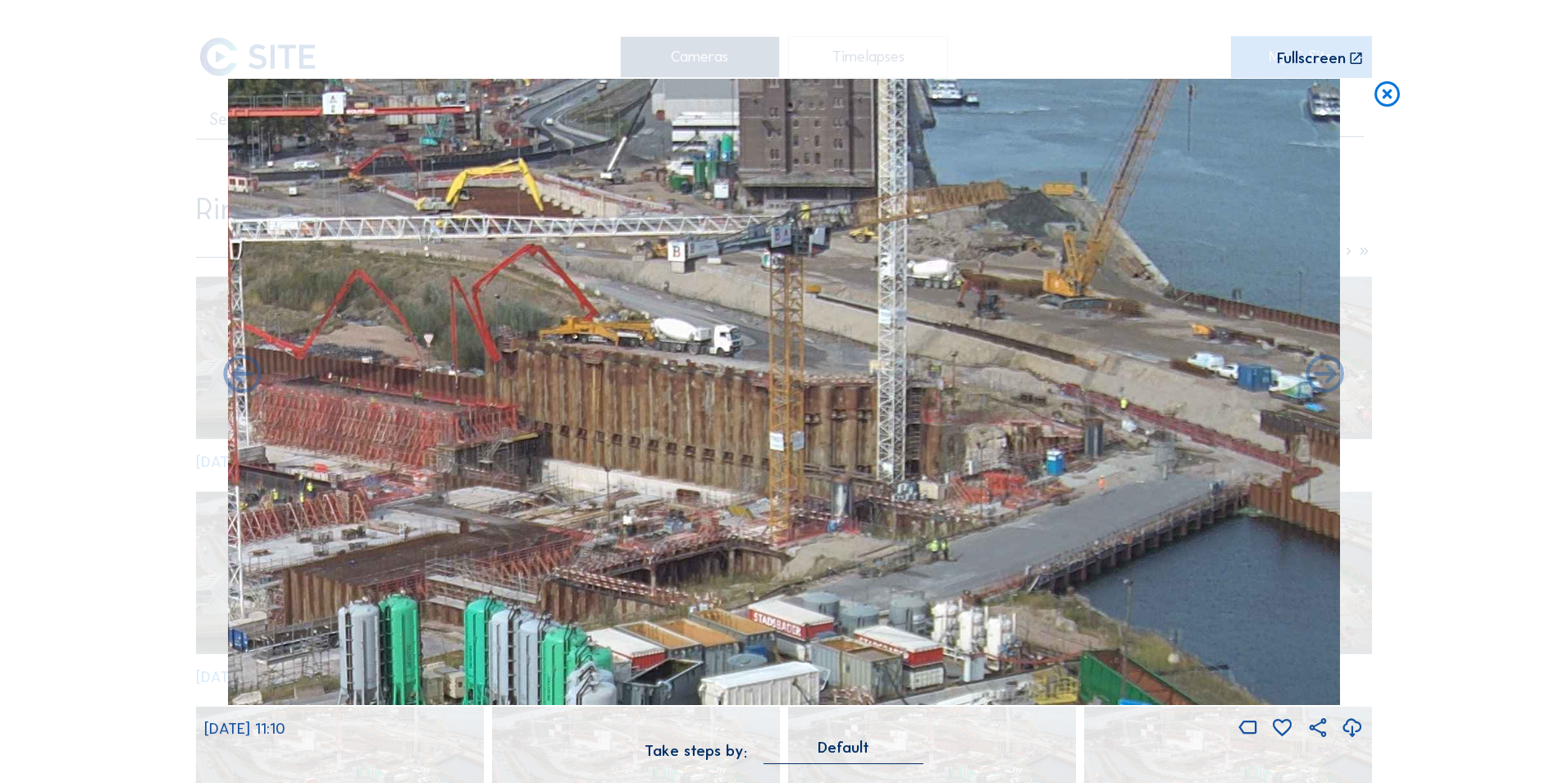
drag, startPoint x: 970, startPoint y: 318, endPoint x: 975, endPoint y: 261, distance: 57.2
click at [953, 485] on img at bounding box center [784, 392] width 1113 height 626
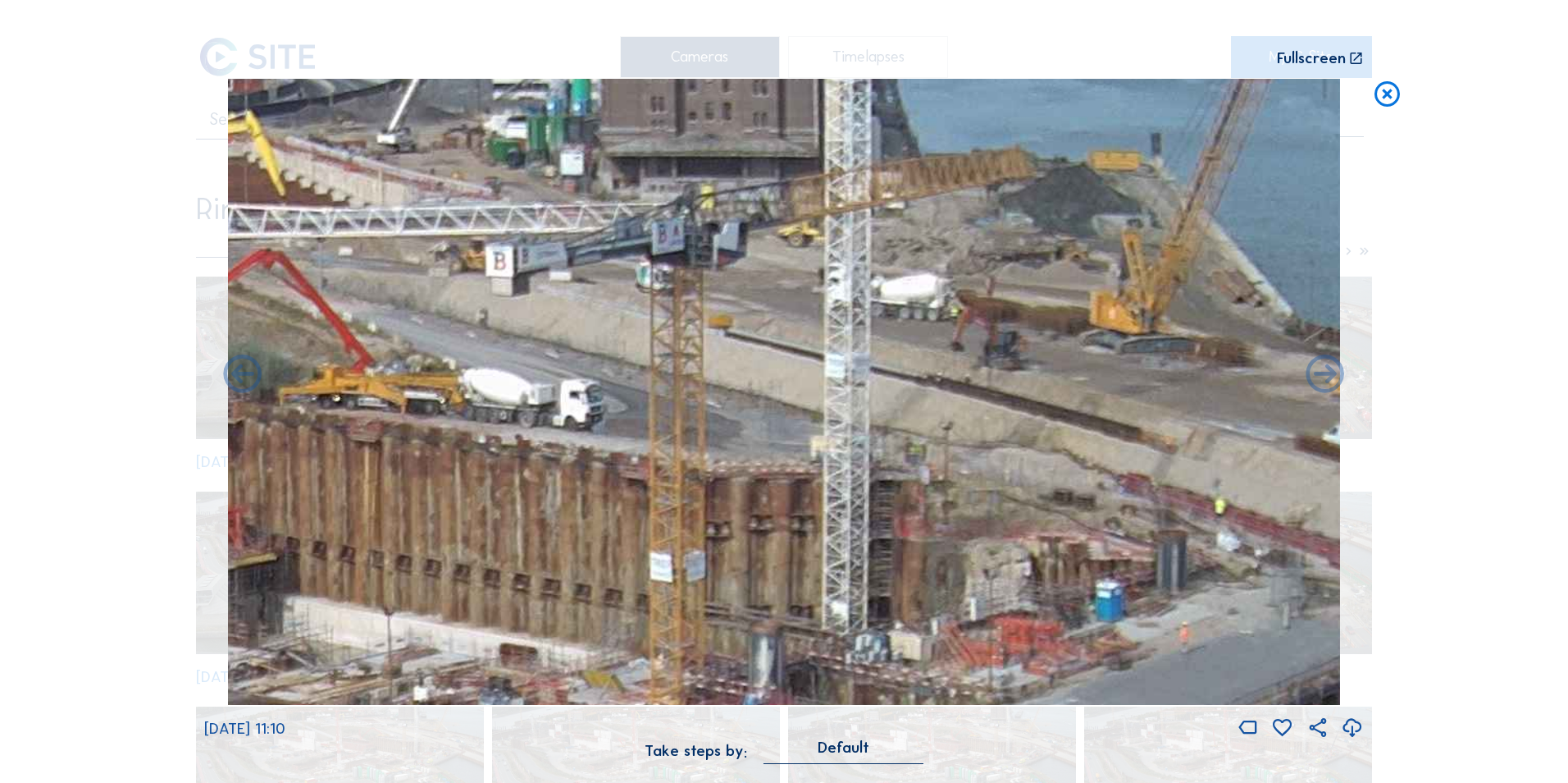
drag, startPoint x: 981, startPoint y: 407, endPoint x: 998, endPoint y: 449, distance: 45.3
click at [998, 449] on img at bounding box center [784, 392] width 1113 height 626
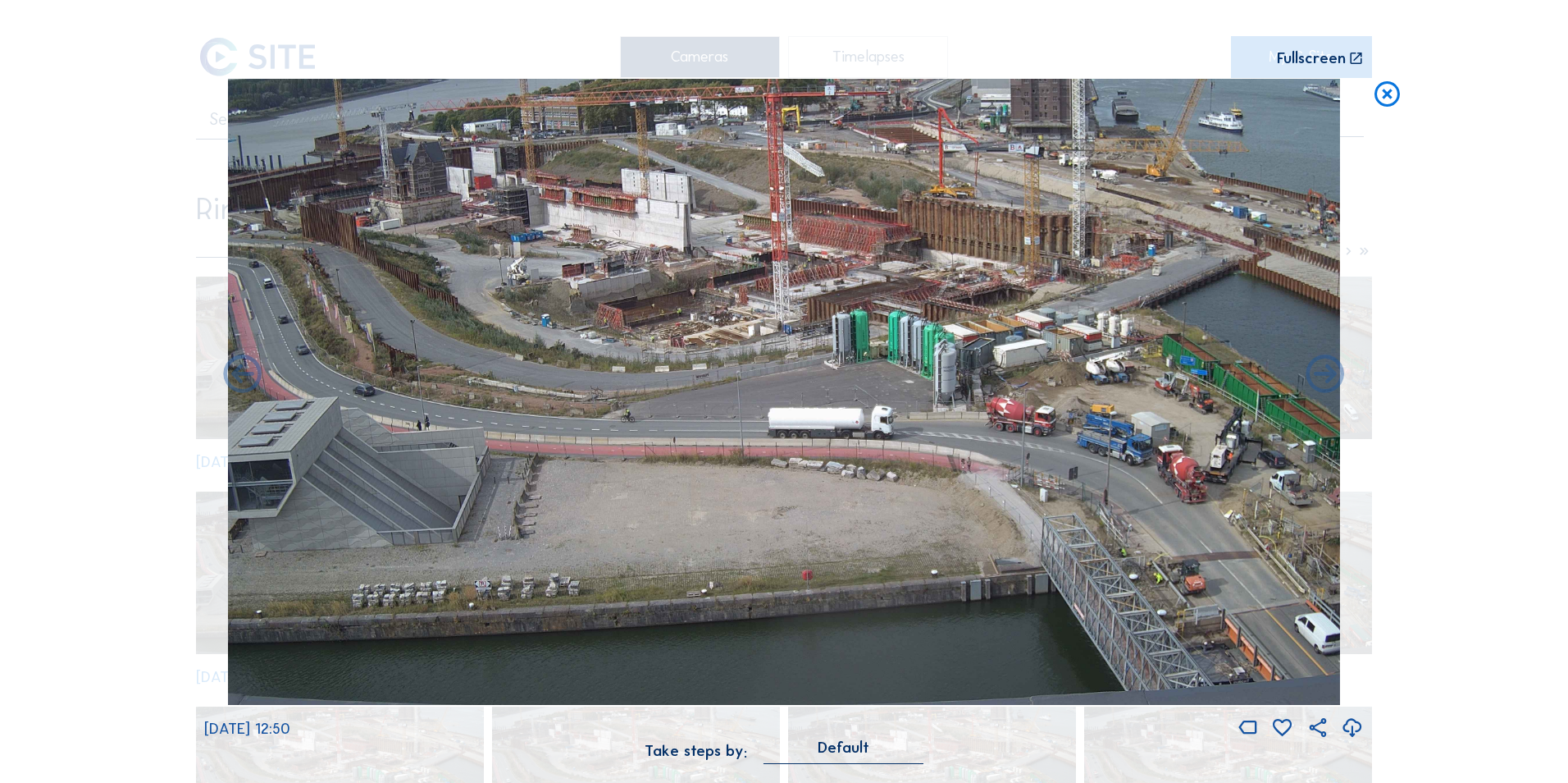
click at [1388, 94] on icon at bounding box center [1387, 95] width 30 height 31
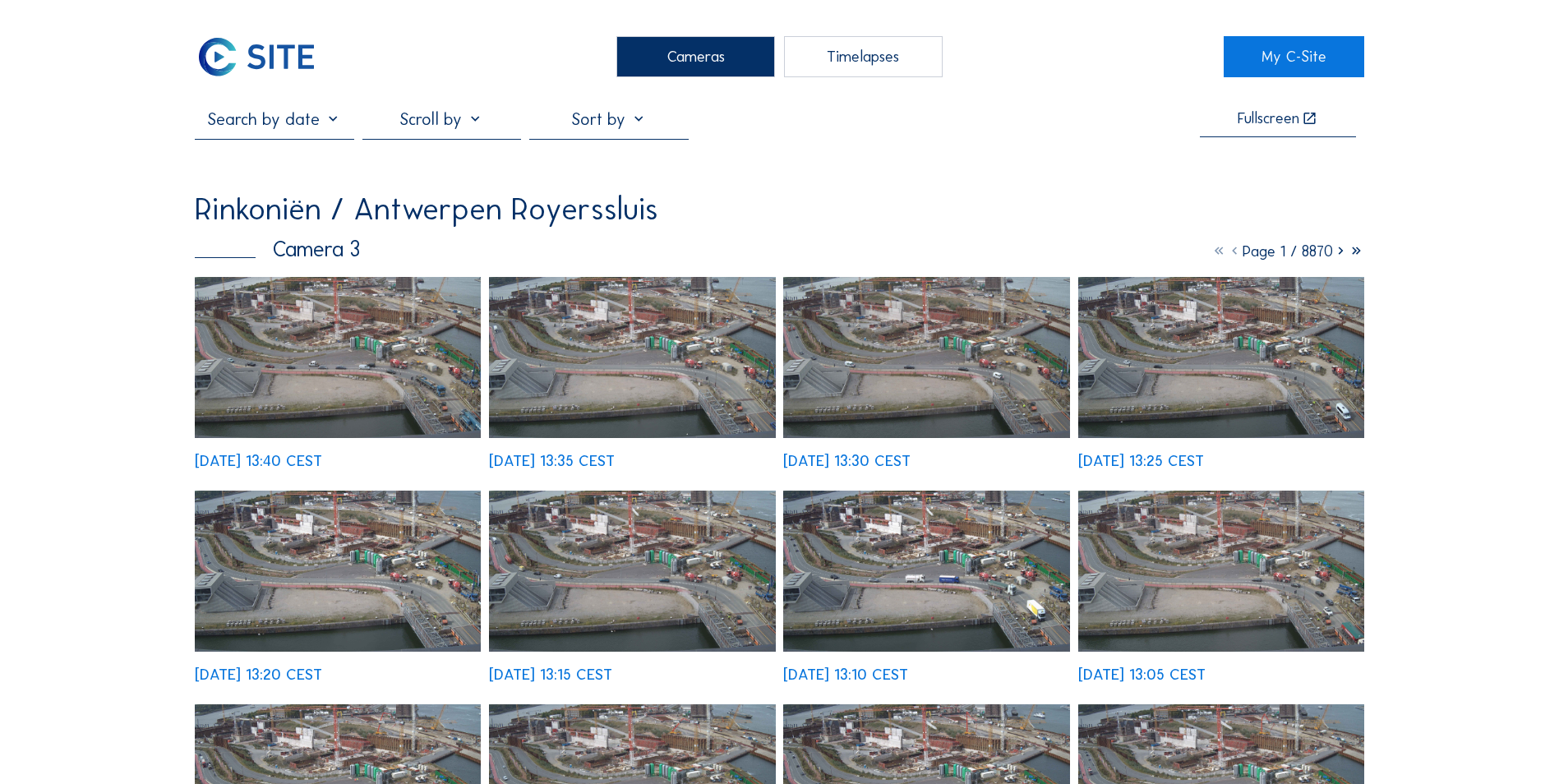
click at [284, 55] on img at bounding box center [255, 57] width 122 height 41
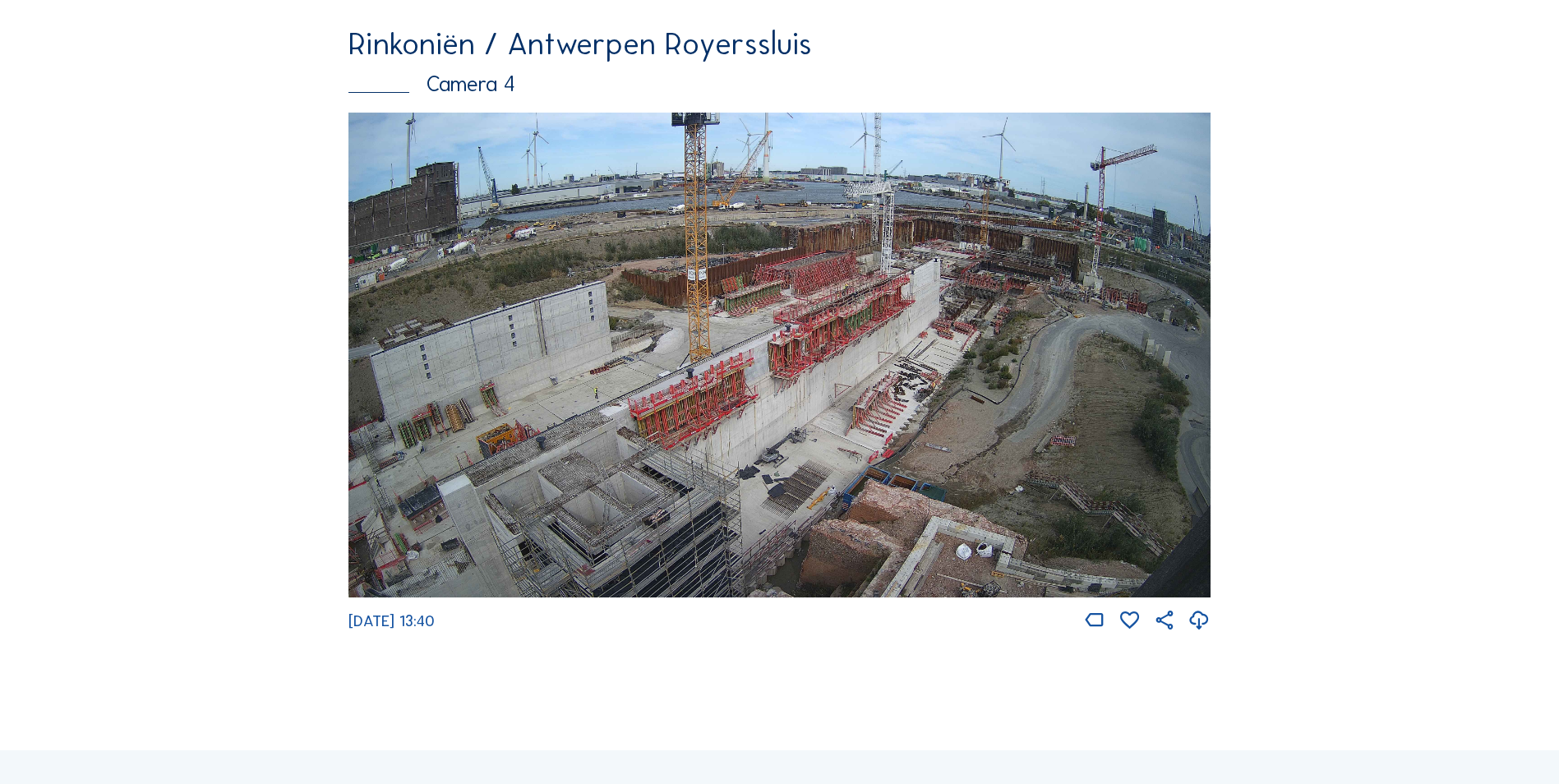
scroll to position [2224, 0]
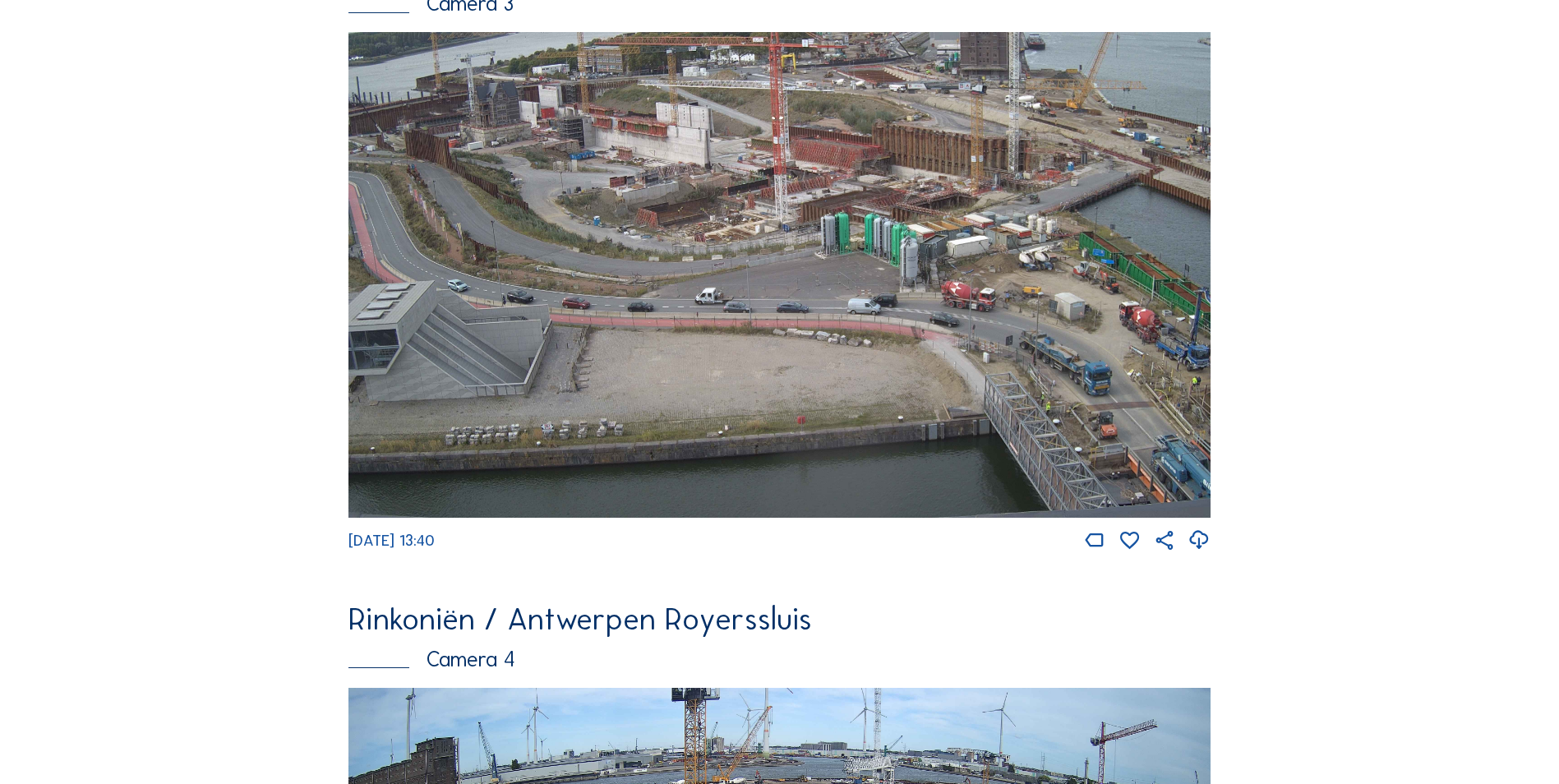
click at [652, 430] on img at bounding box center [780, 274] width 863 height 484
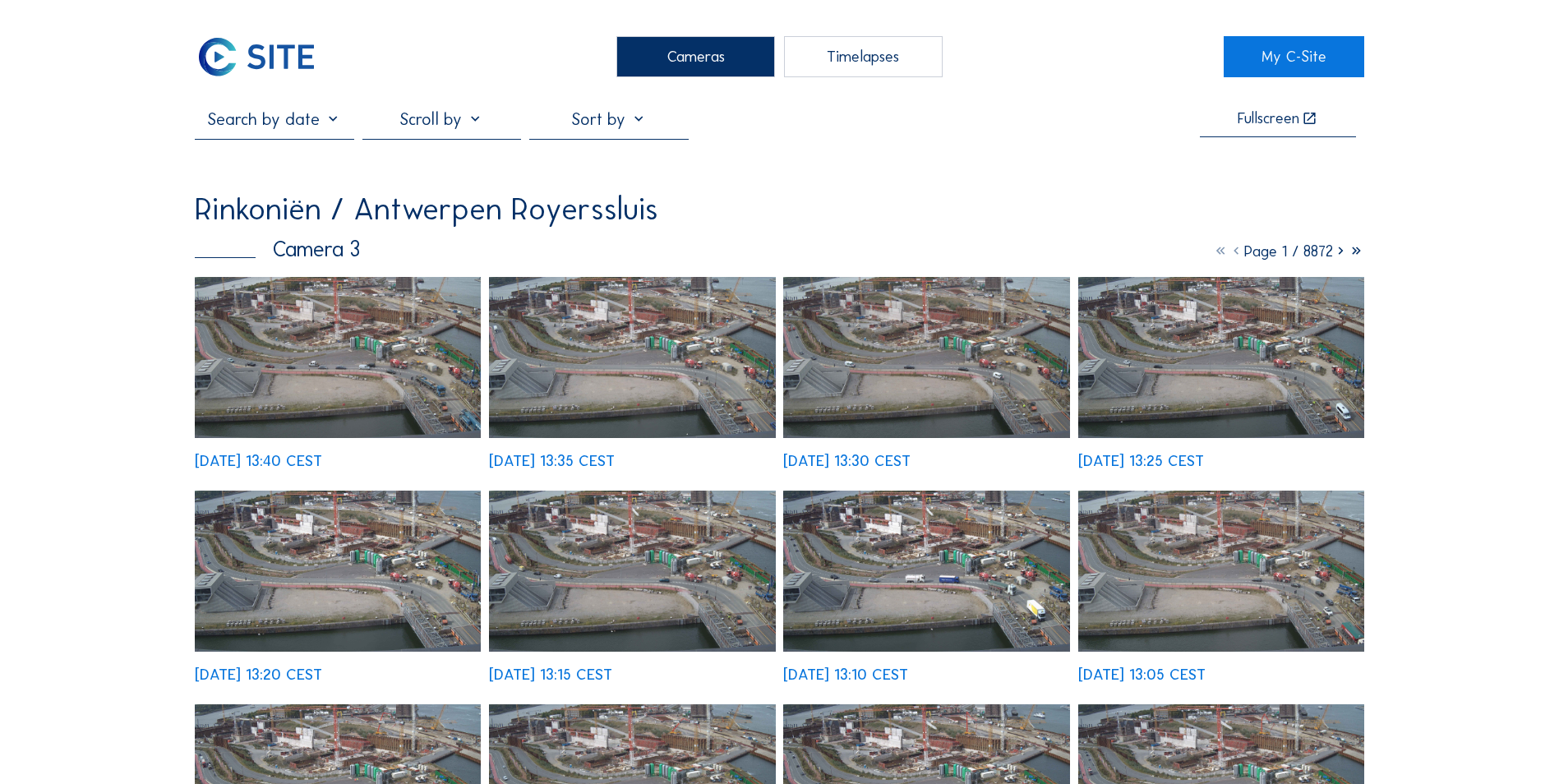
click at [381, 329] on img at bounding box center [337, 357] width 286 height 161
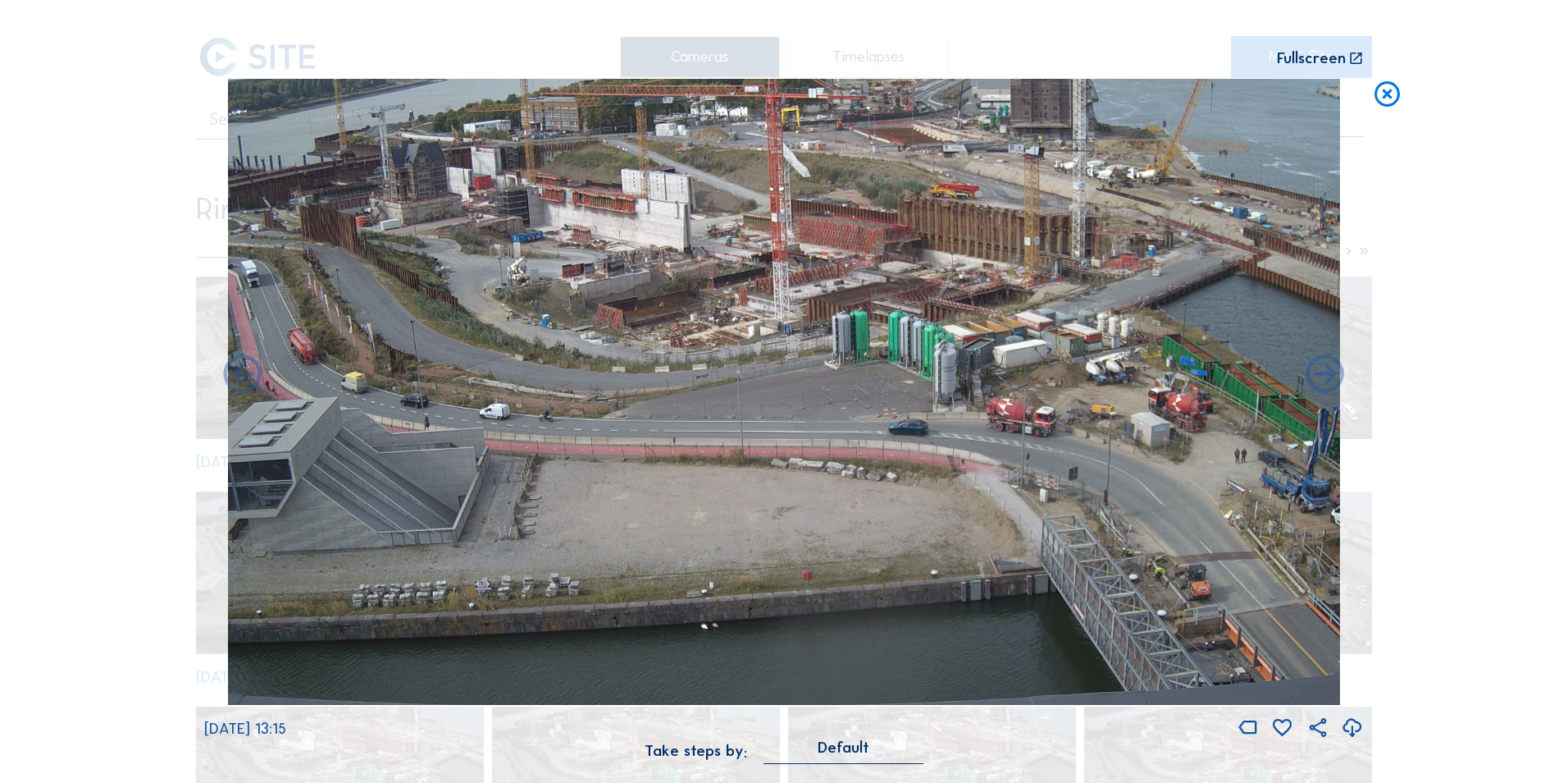
click at [1383, 96] on icon at bounding box center [1387, 95] width 30 height 31
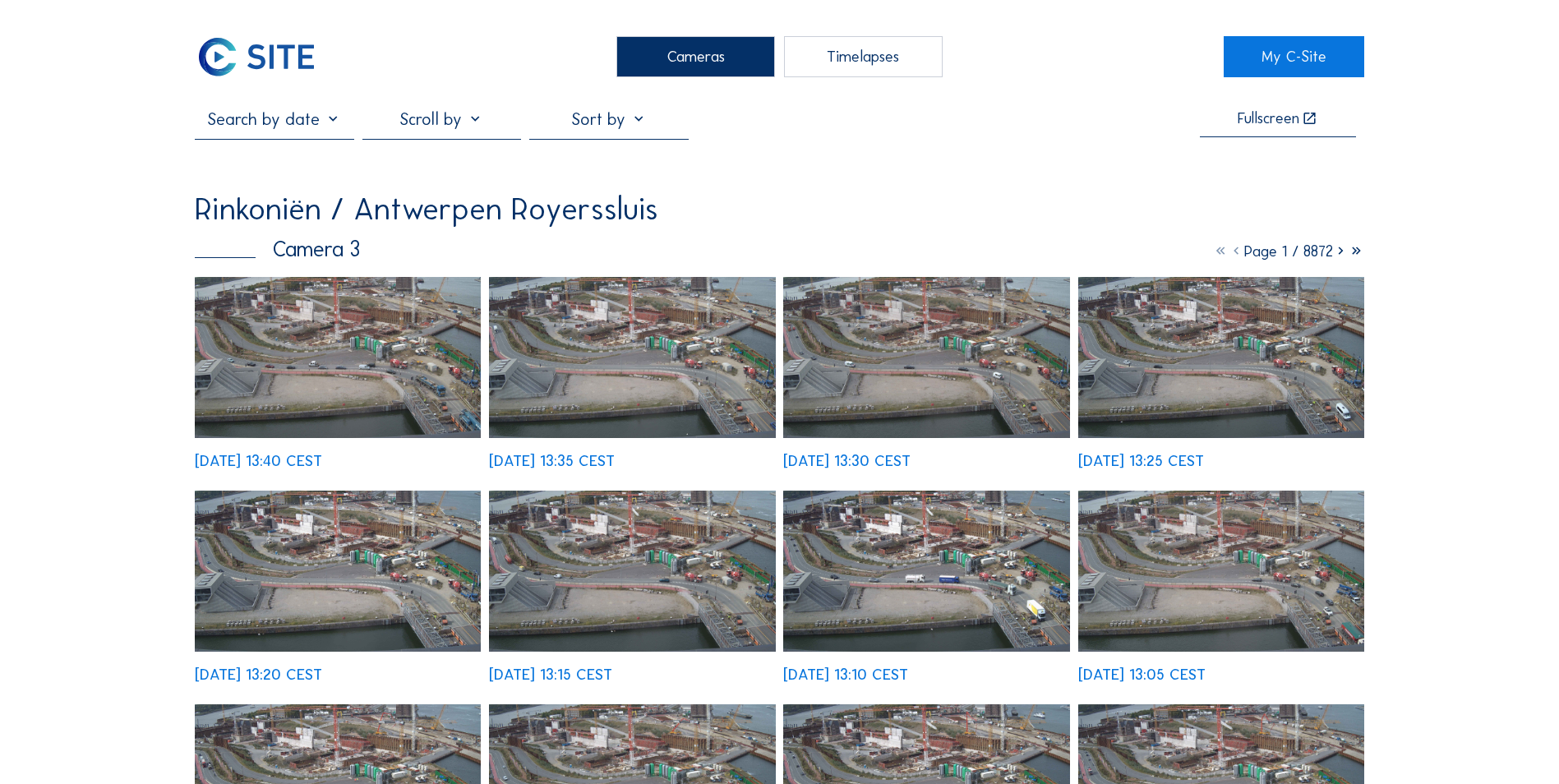
click at [281, 46] on img at bounding box center [255, 57] width 122 height 41
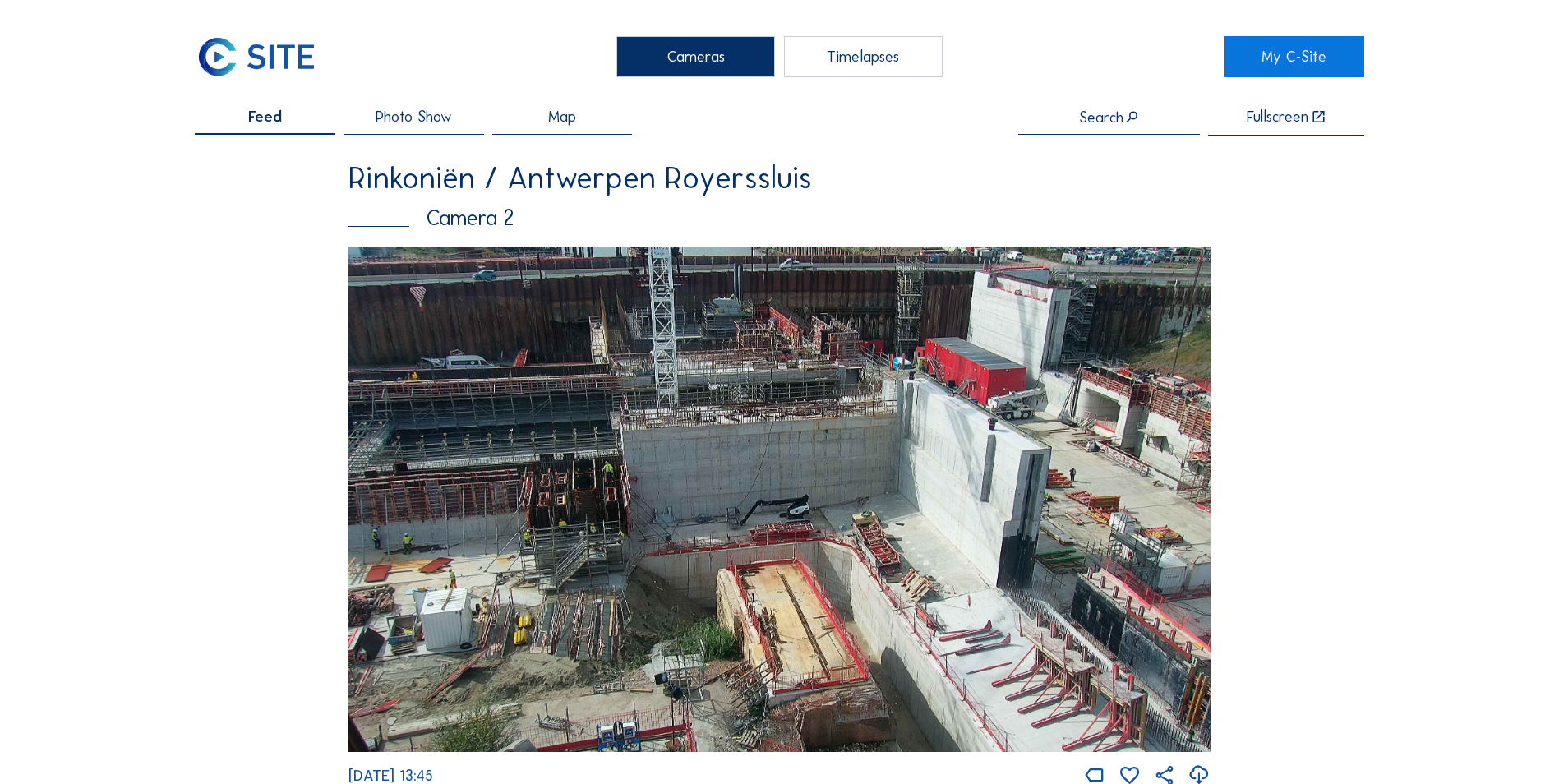
click at [671, 383] on img at bounding box center [780, 498] width 863 height 505
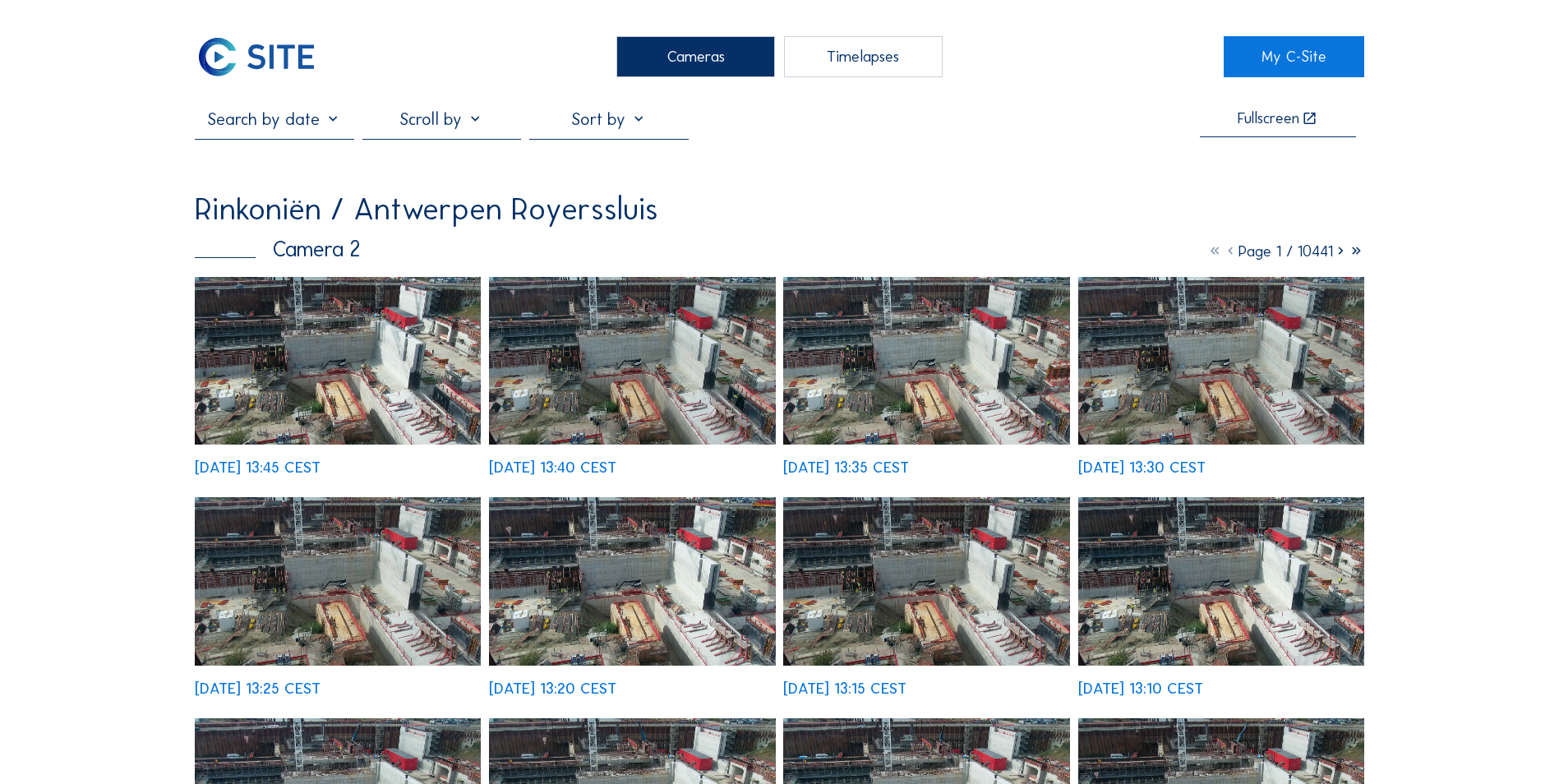
click at [425, 390] on img at bounding box center [337, 361] width 286 height 168
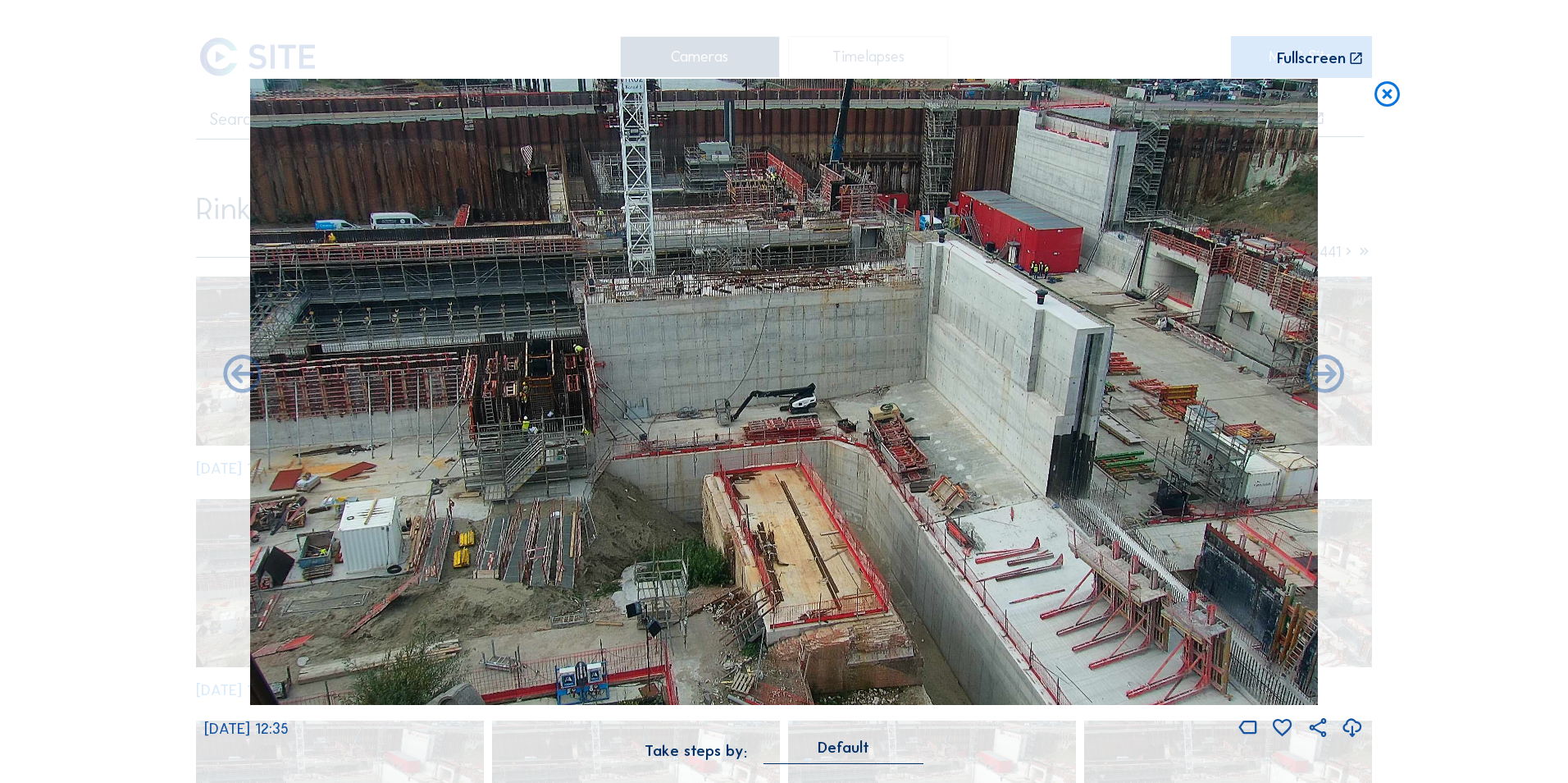
click at [1379, 95] on icon at bounding box center [1387, 95] width 30 height 31
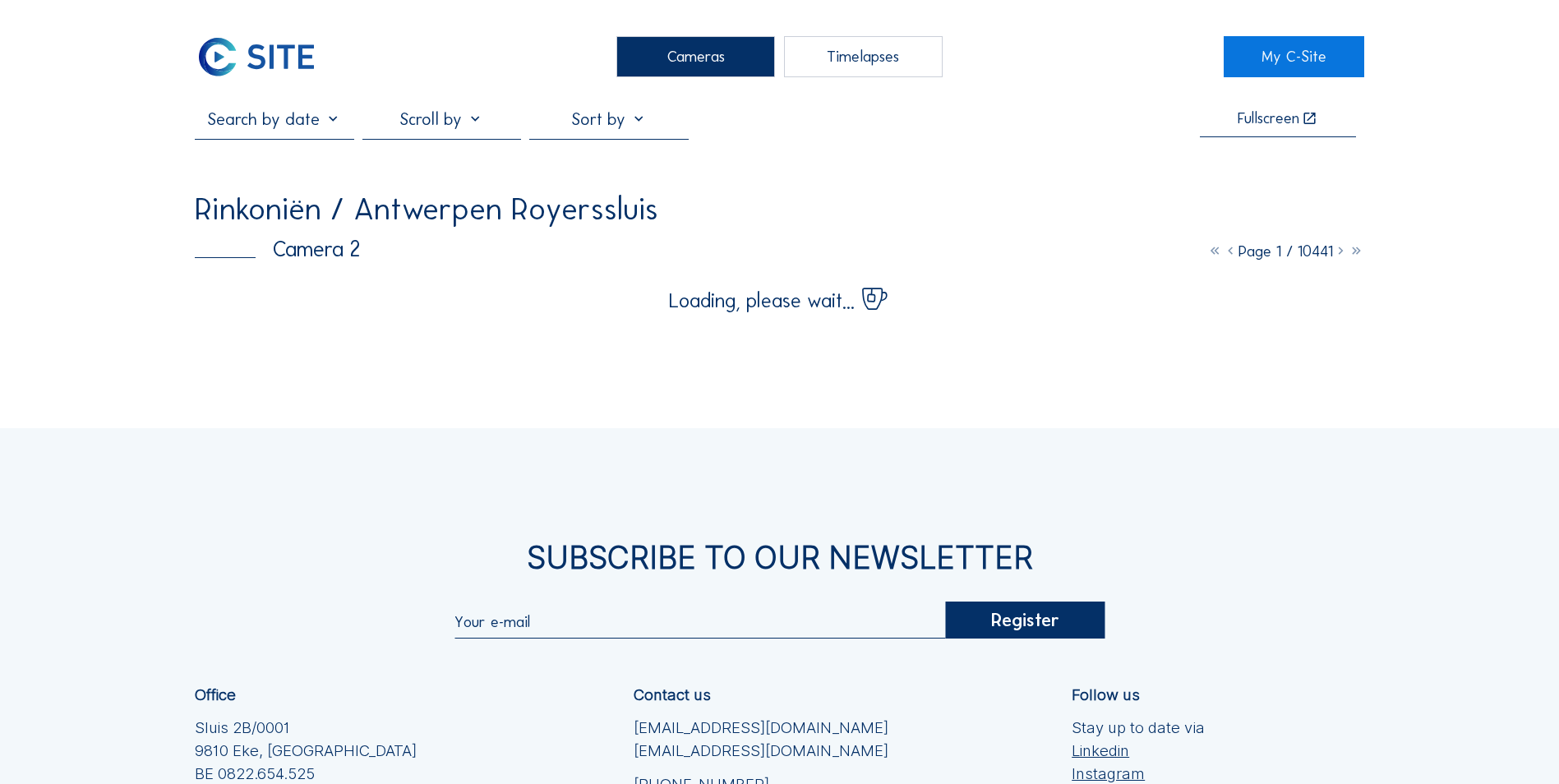
click at [236, 62] on img at bounding box center [255, 57] width 122 height 41
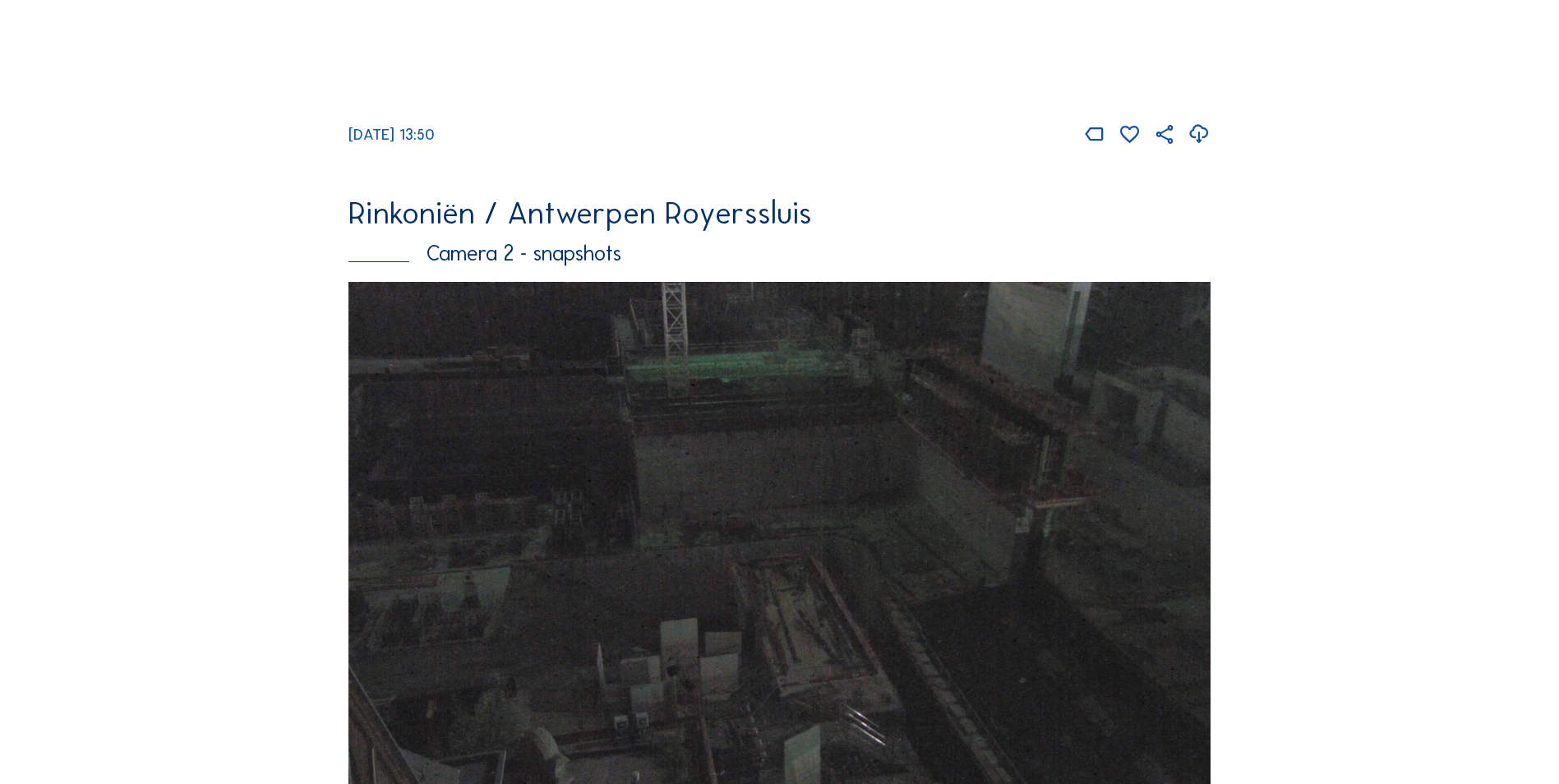
scroll to position [986, 0]
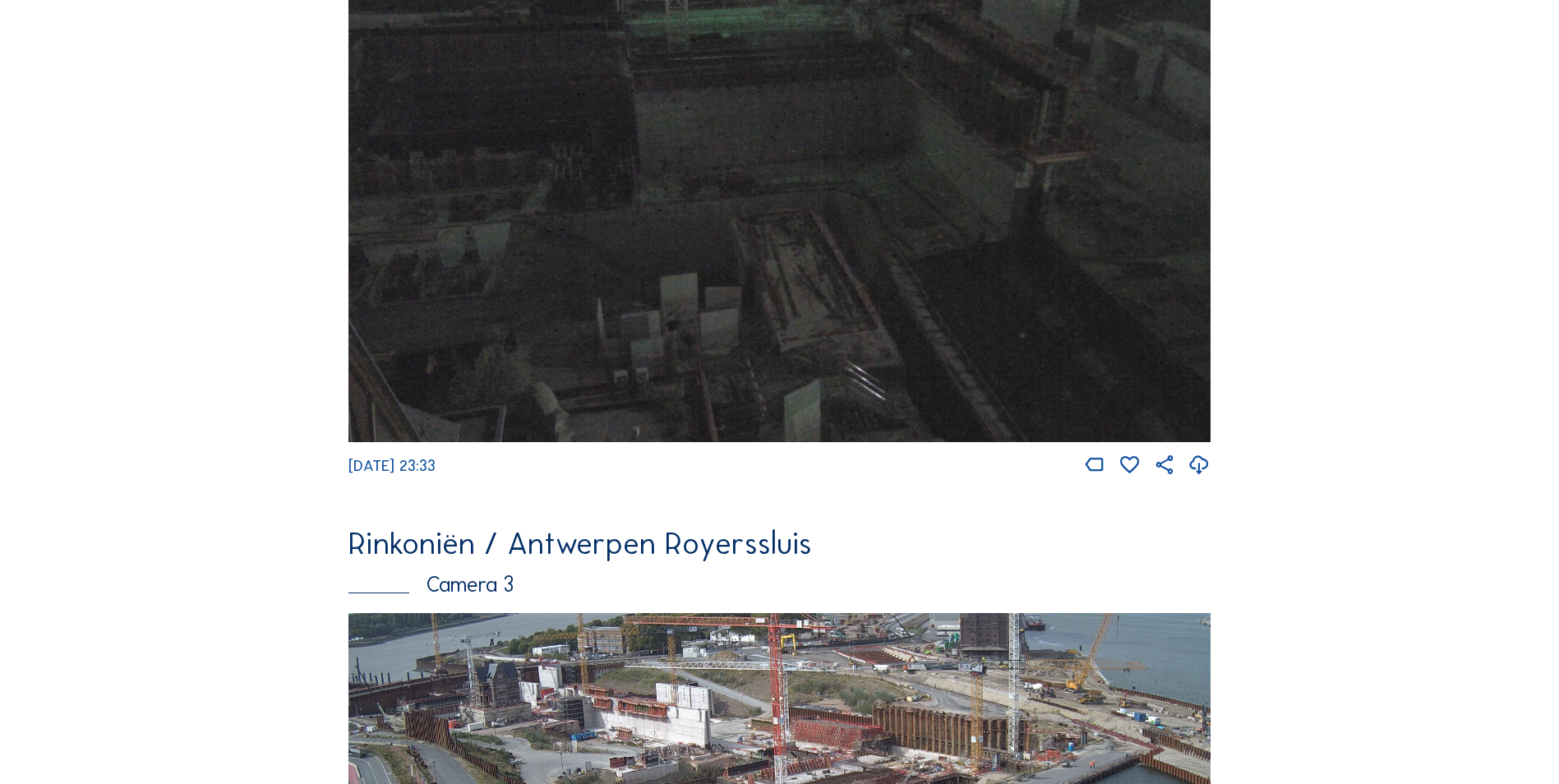
click at [473, 309] on img at bounding box center [780, 188] width 863 height 505
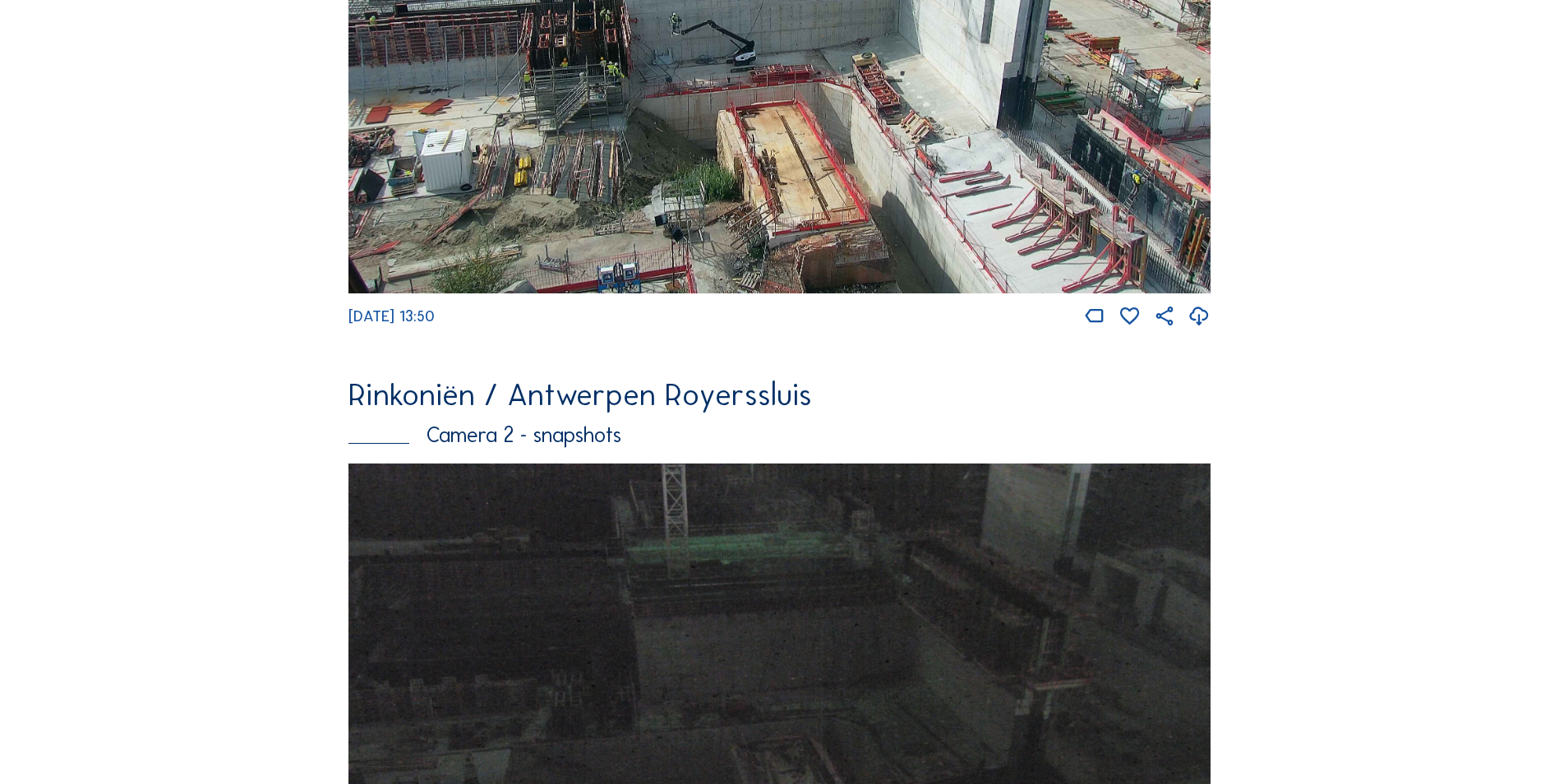
scroll to position [1513, 0]
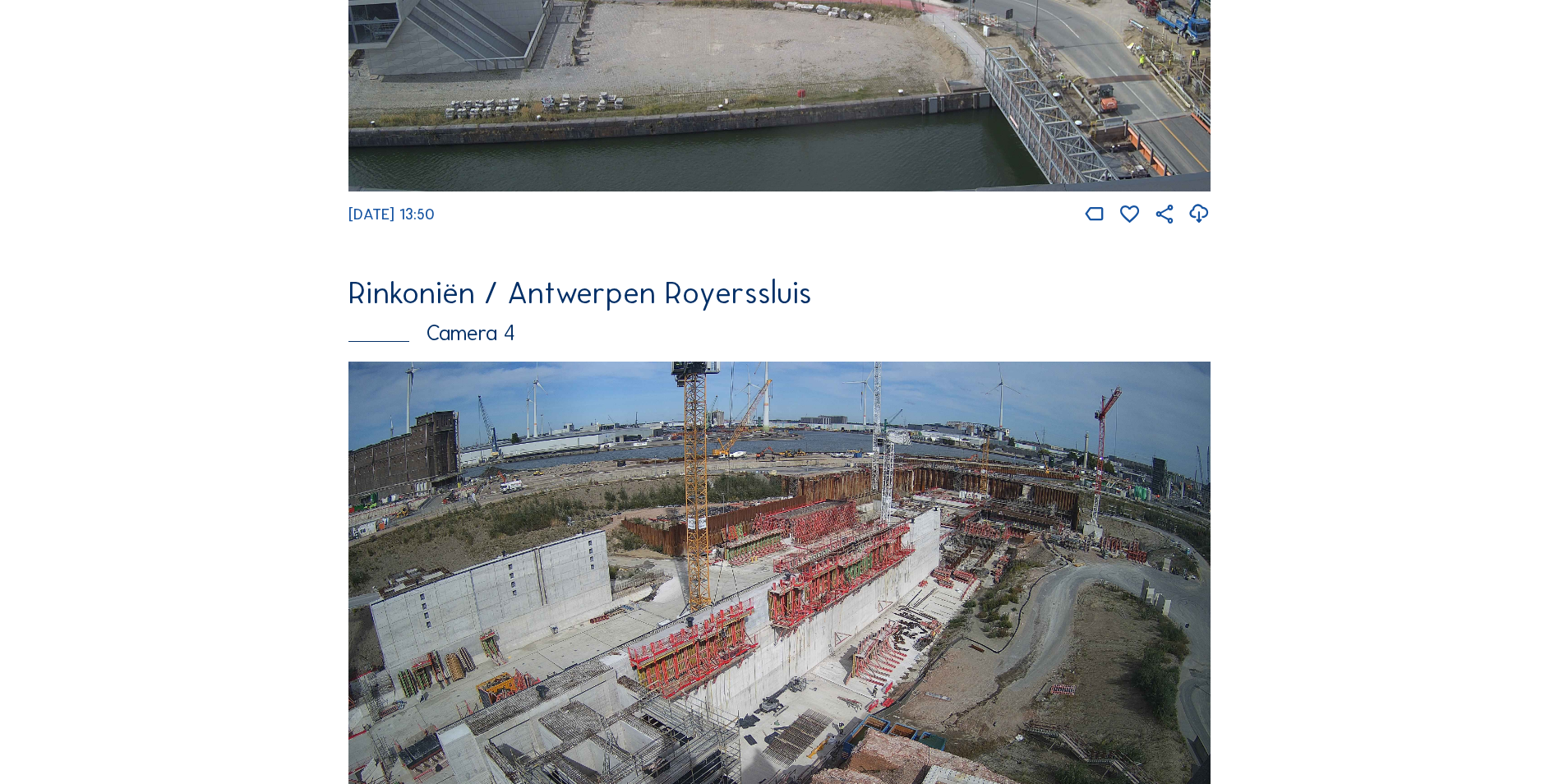
scroll to position [2950, 0]
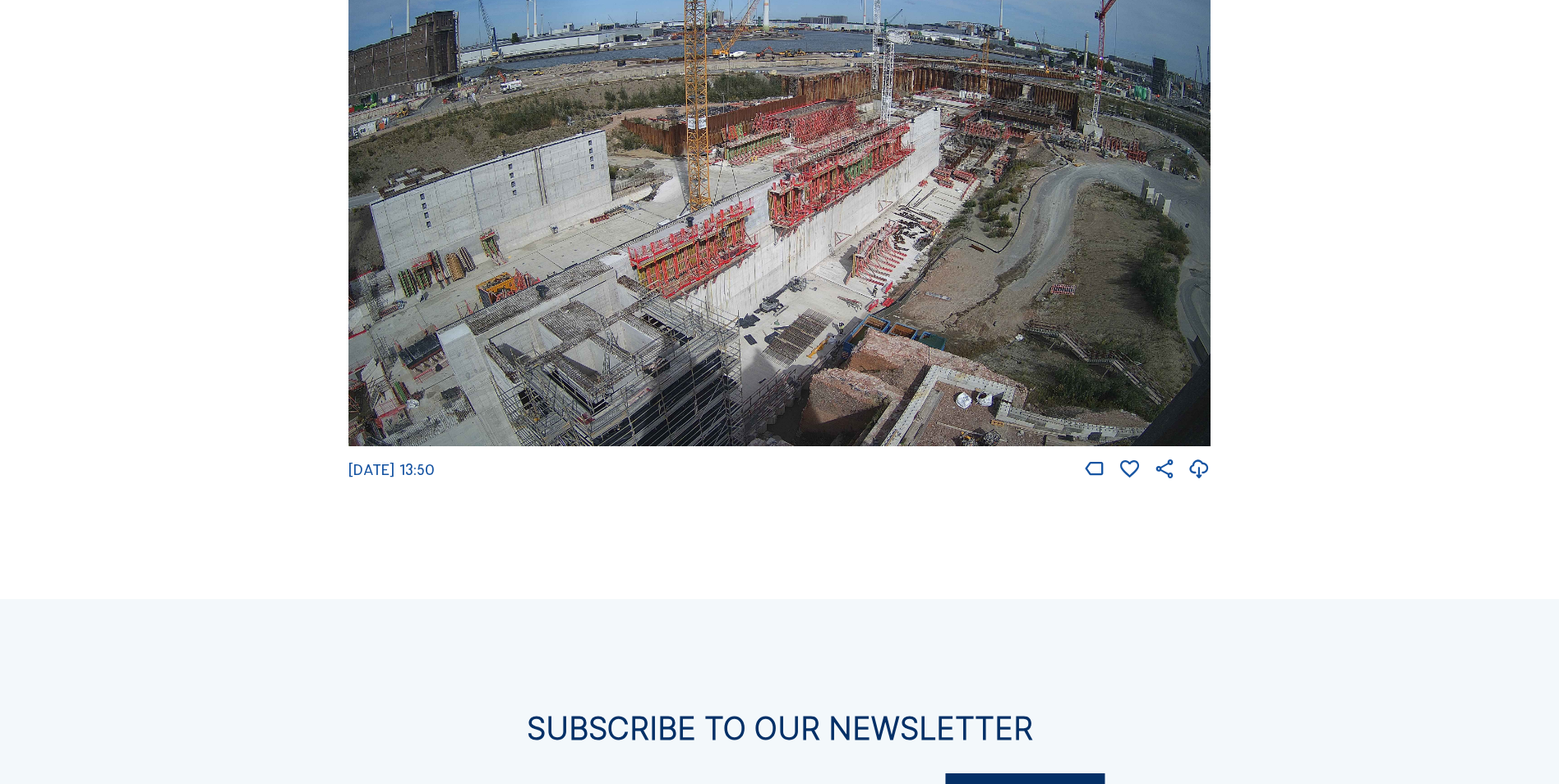
click at [822, 305] on img at bounding box center [780, 203] width 863 height 484
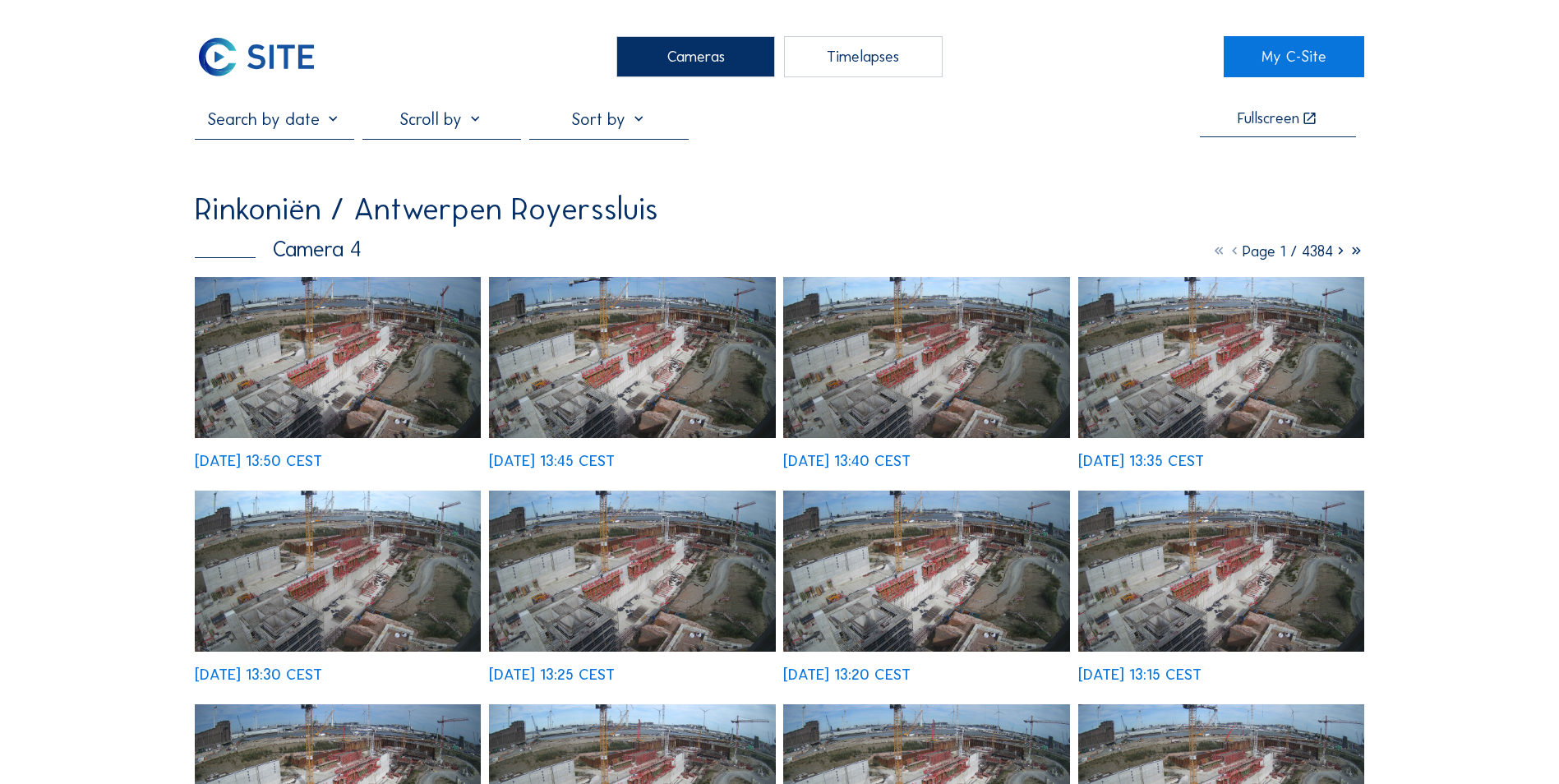
click at [440, 360] on img at bounding box center [337, 357] width 286 height 161
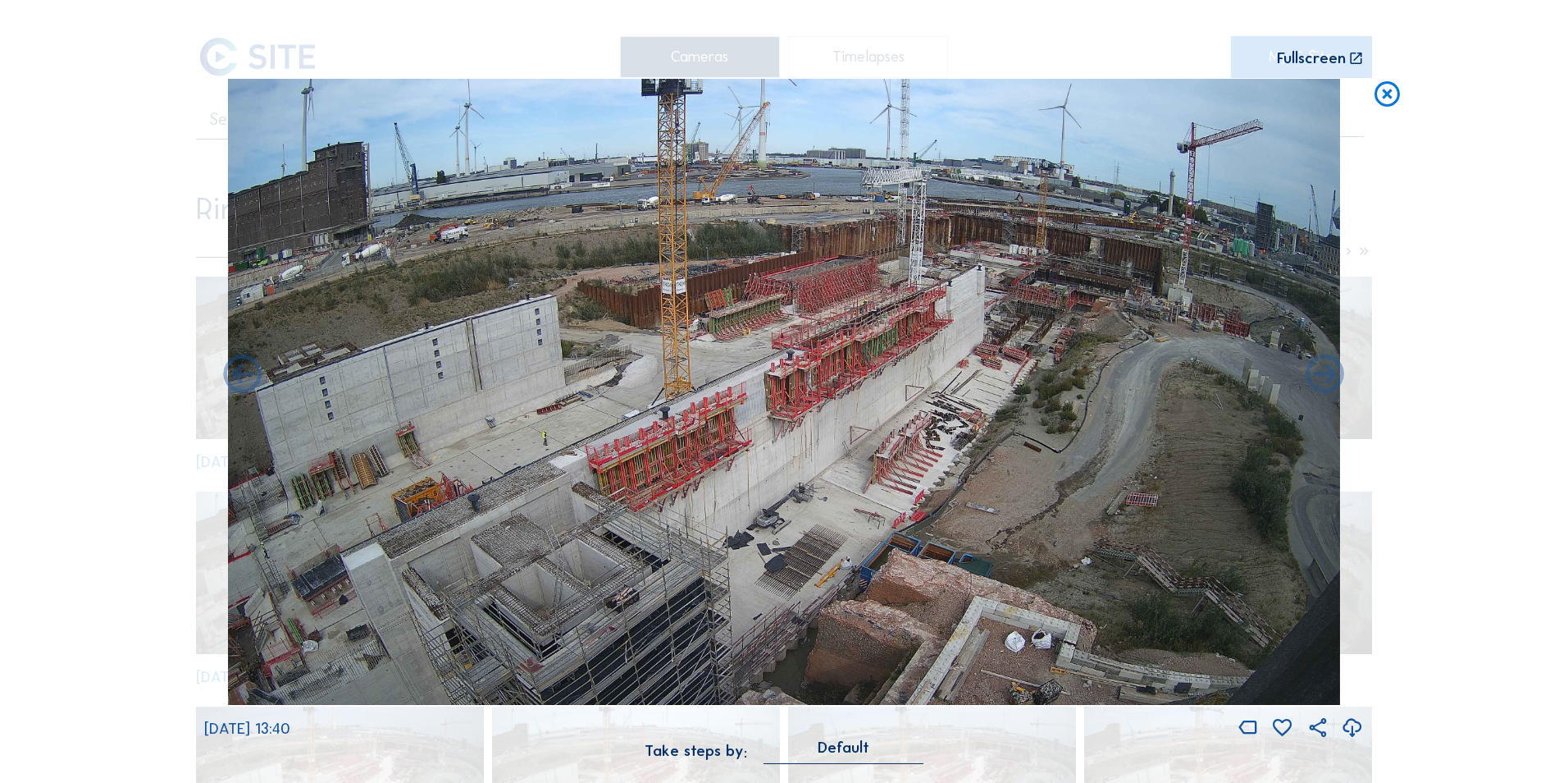
click at [1384, 89] on icon at bounding box center [1387, 95] width 30 height 31
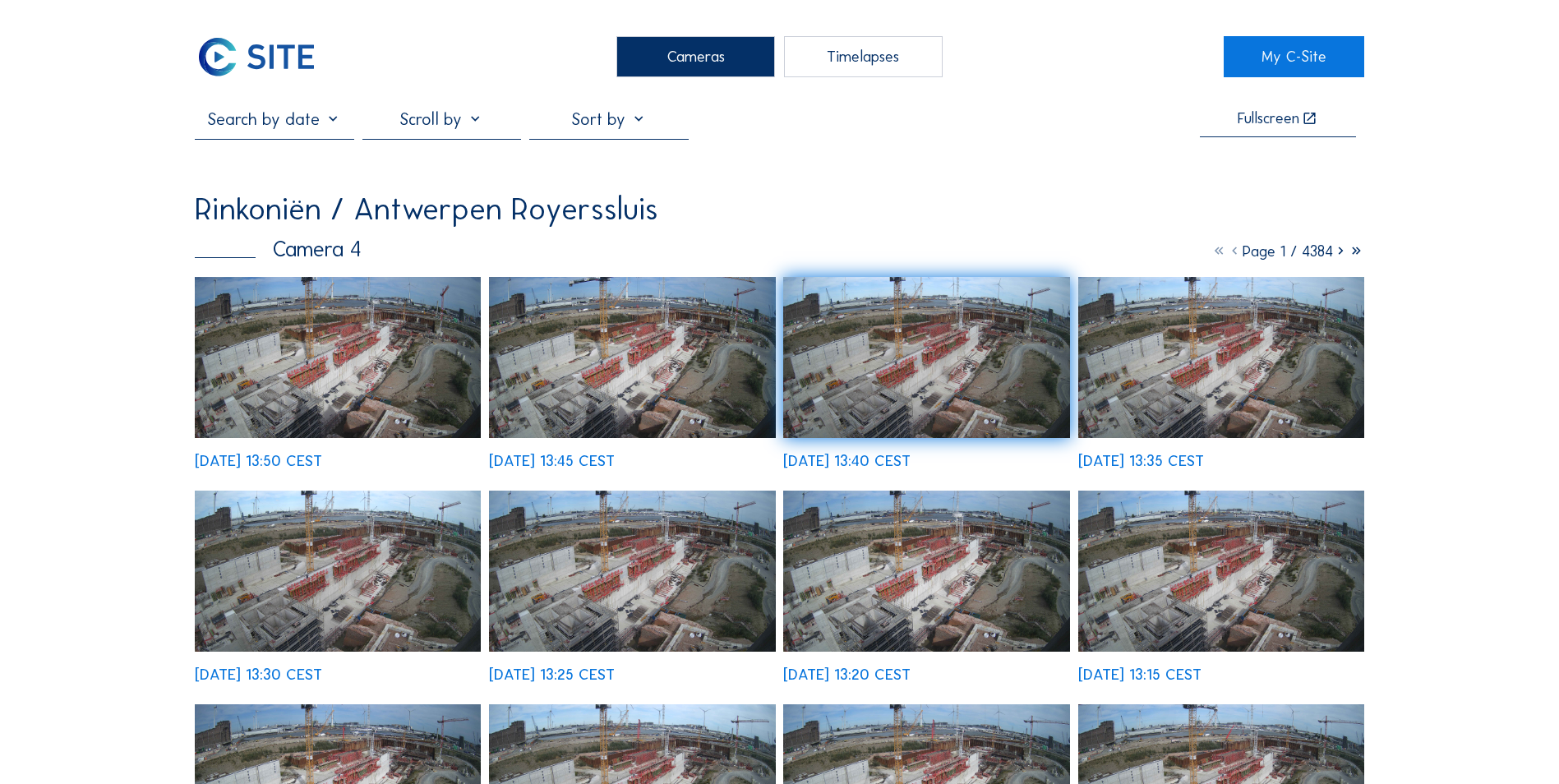
click at [258, 73] on img at bounding box center [255, 57] width 122 height 41
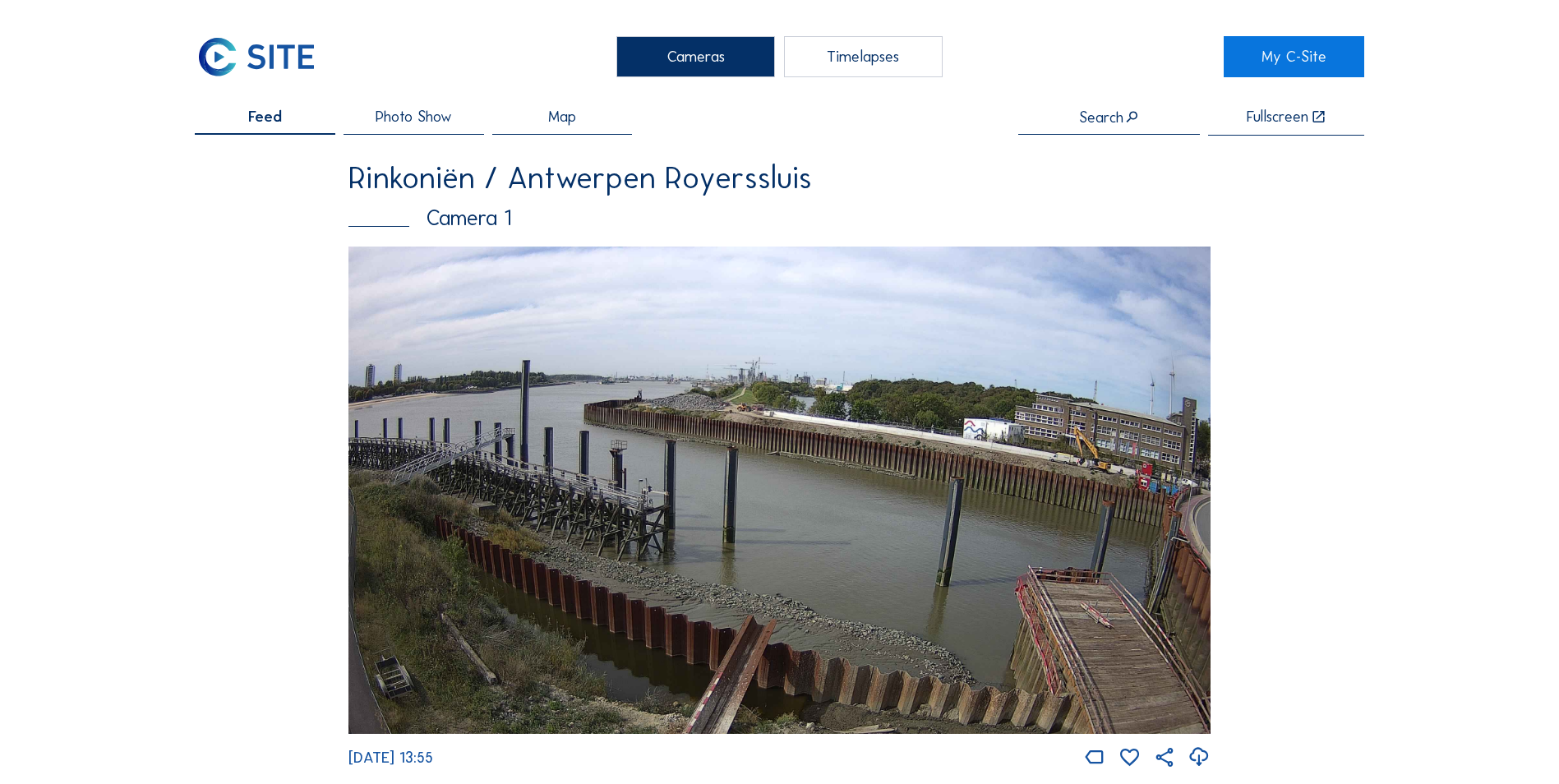
click at [917, 63] on div "Timelapses" at bounding box center [864, 57] width 158 height 41
